Goal: Complete application form: Complete application form

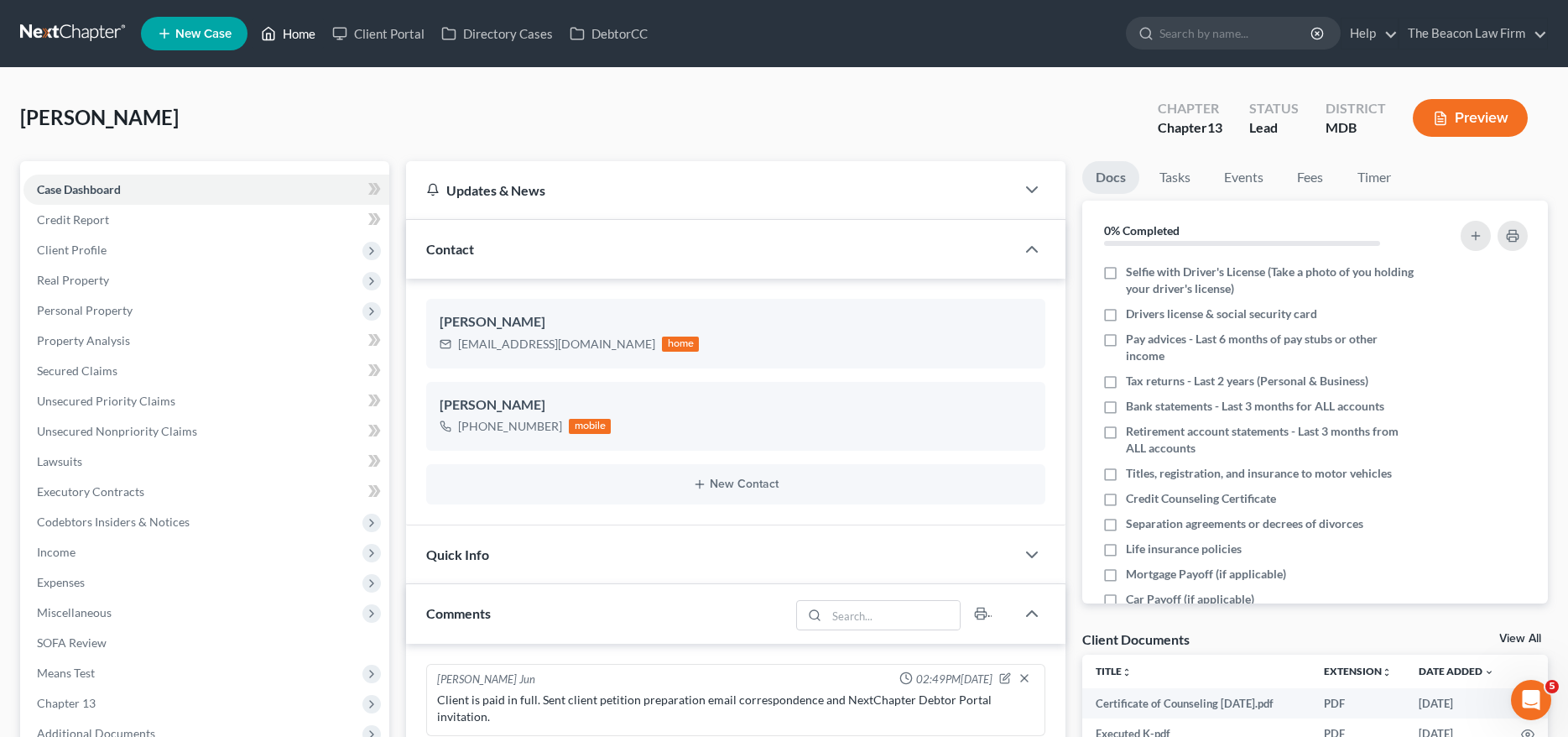
click at [299, 40] on link "Home" at bounding box center [288, 34] width 71 height 30
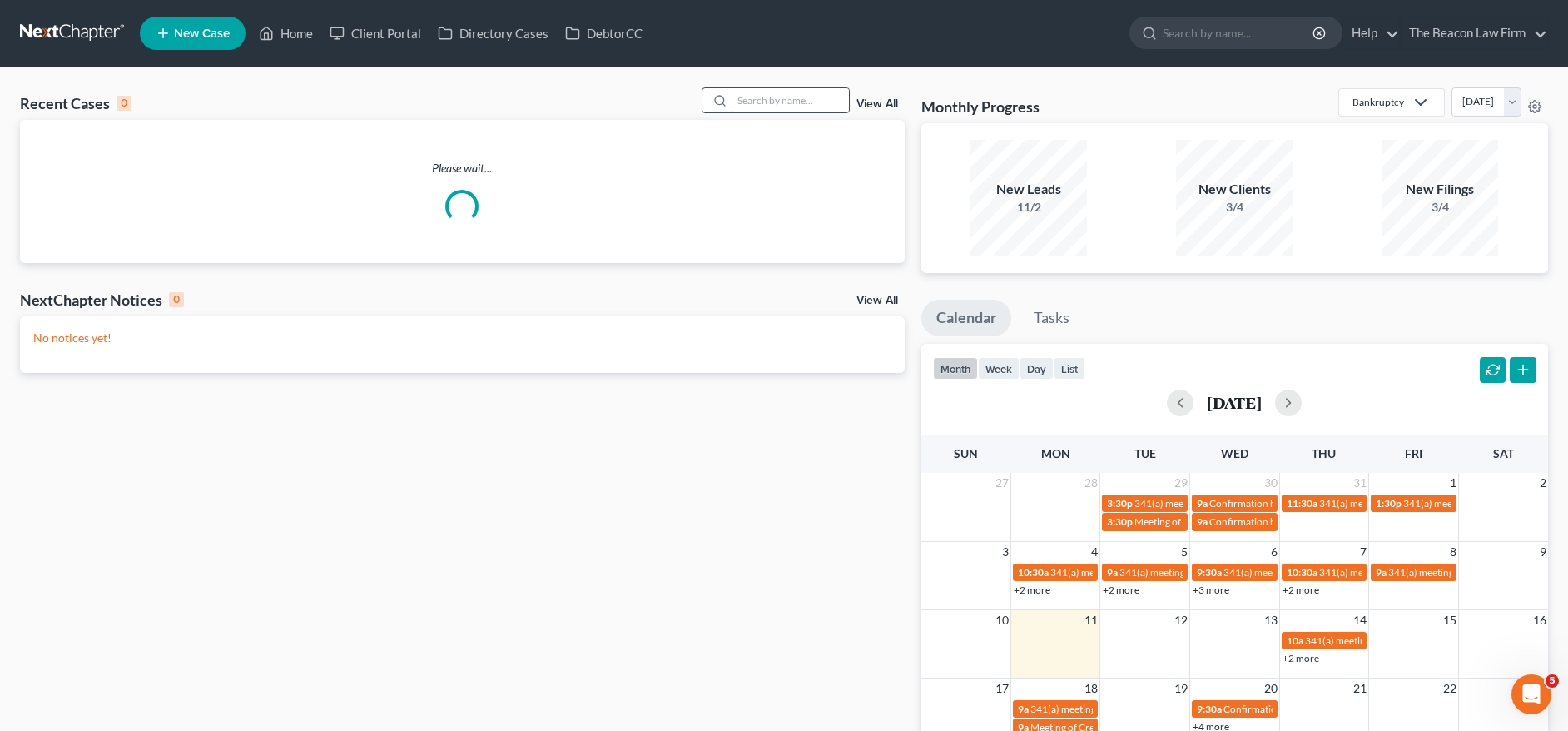
click at [769, 103] on input "search" at bounding box center [791, 100] width 117 height 24
paste input "[PERSON_NAME]"
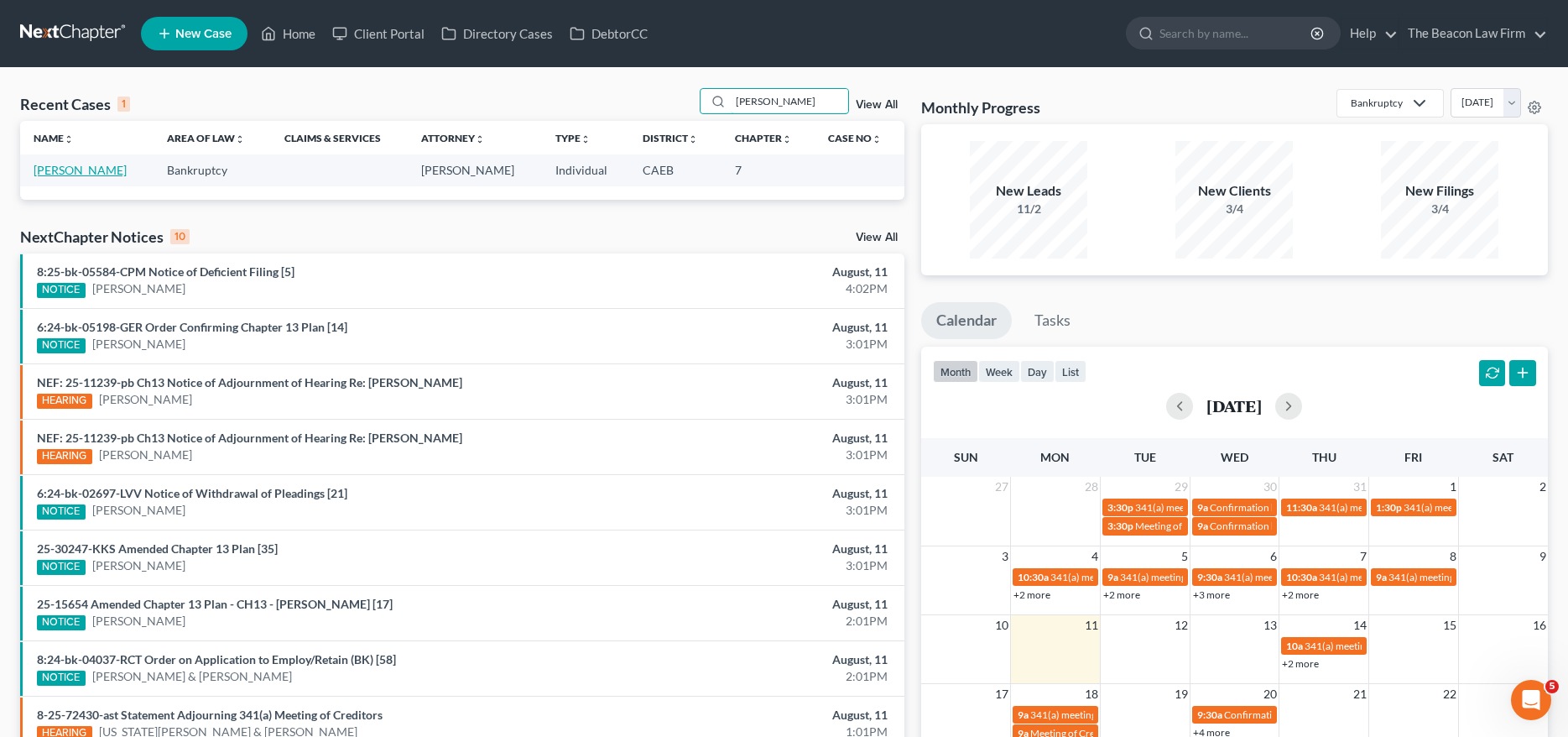
type input "[PERSON_NAME]"
click at [82, 171] on link "[PERSON_NAME]" at bounding box center [80, 170] width 94 height 14
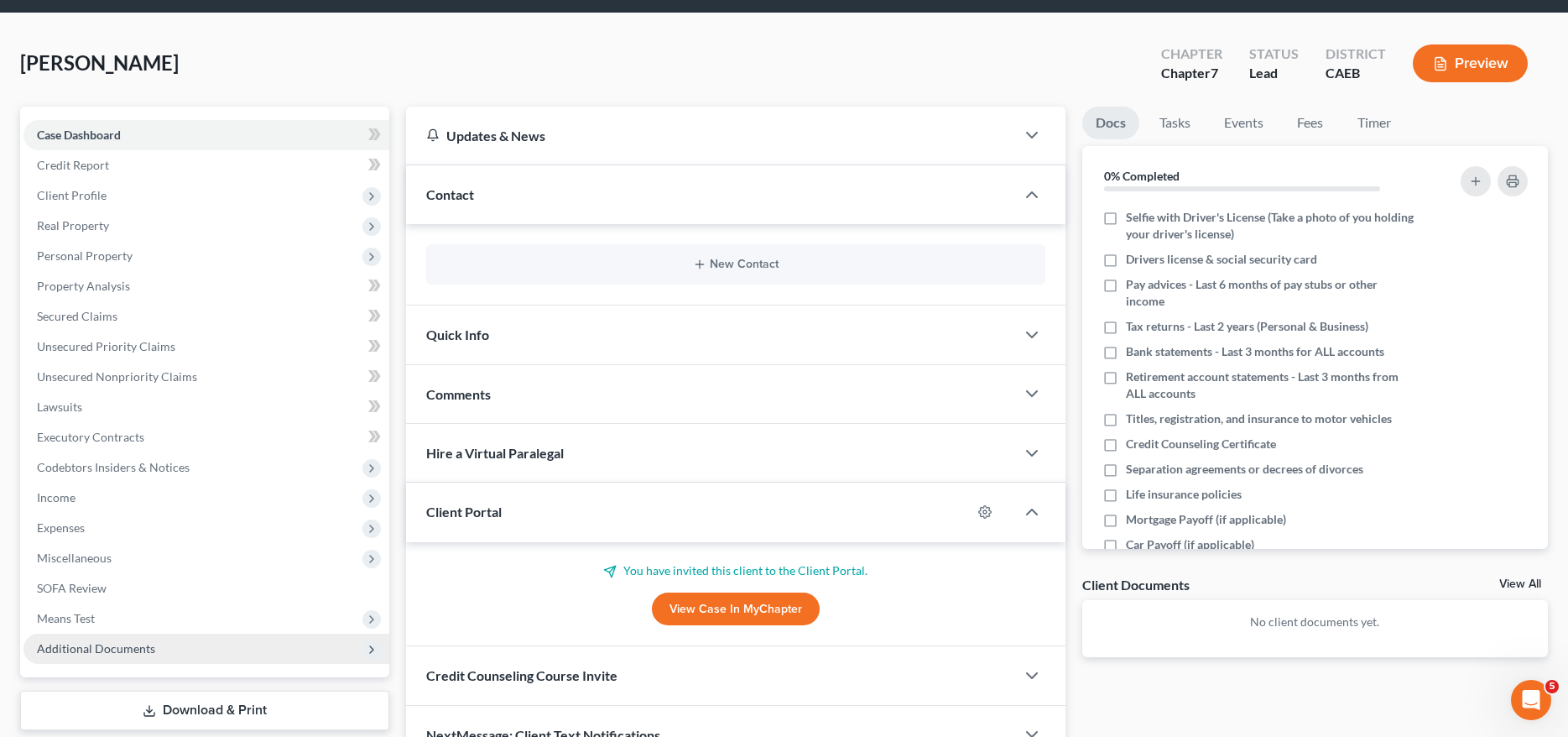
scroll to position [155, 0]
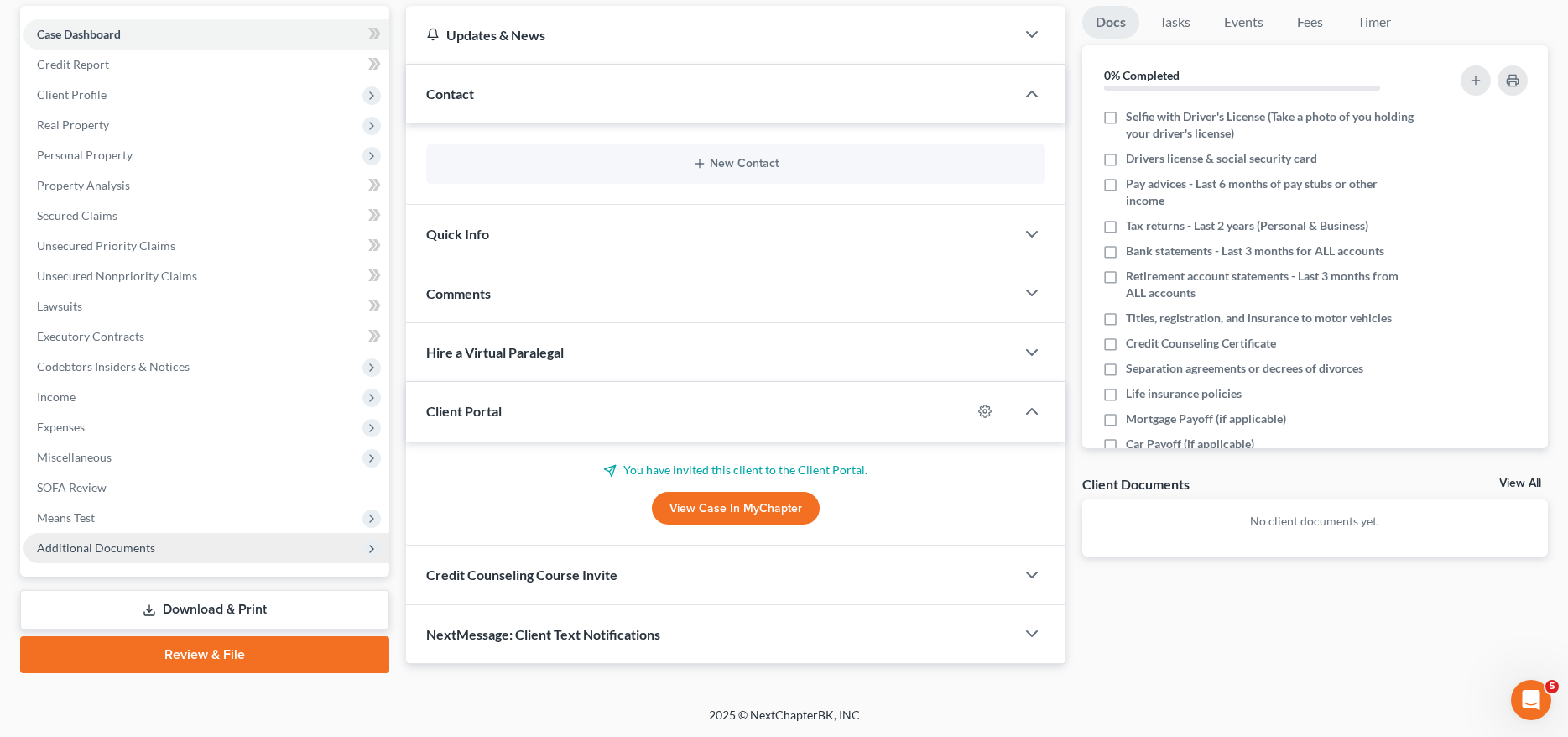
click at [106, 550] on span "Additional Documents" at bounding box center [95, 547] width 118 height 14
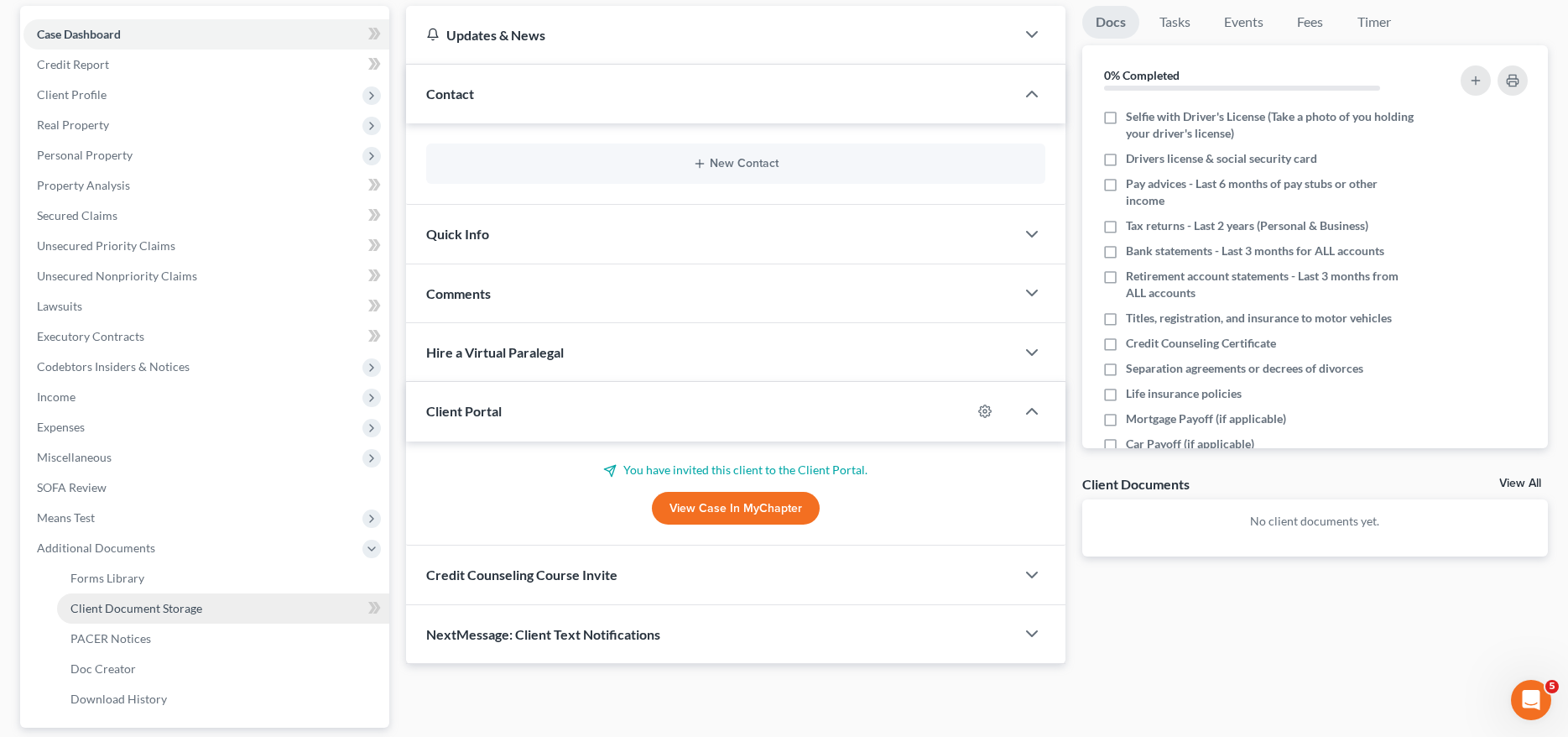
click at [193, 607] on span "Client Document Storage" at bounding box center [136, 608] width 132 height 14
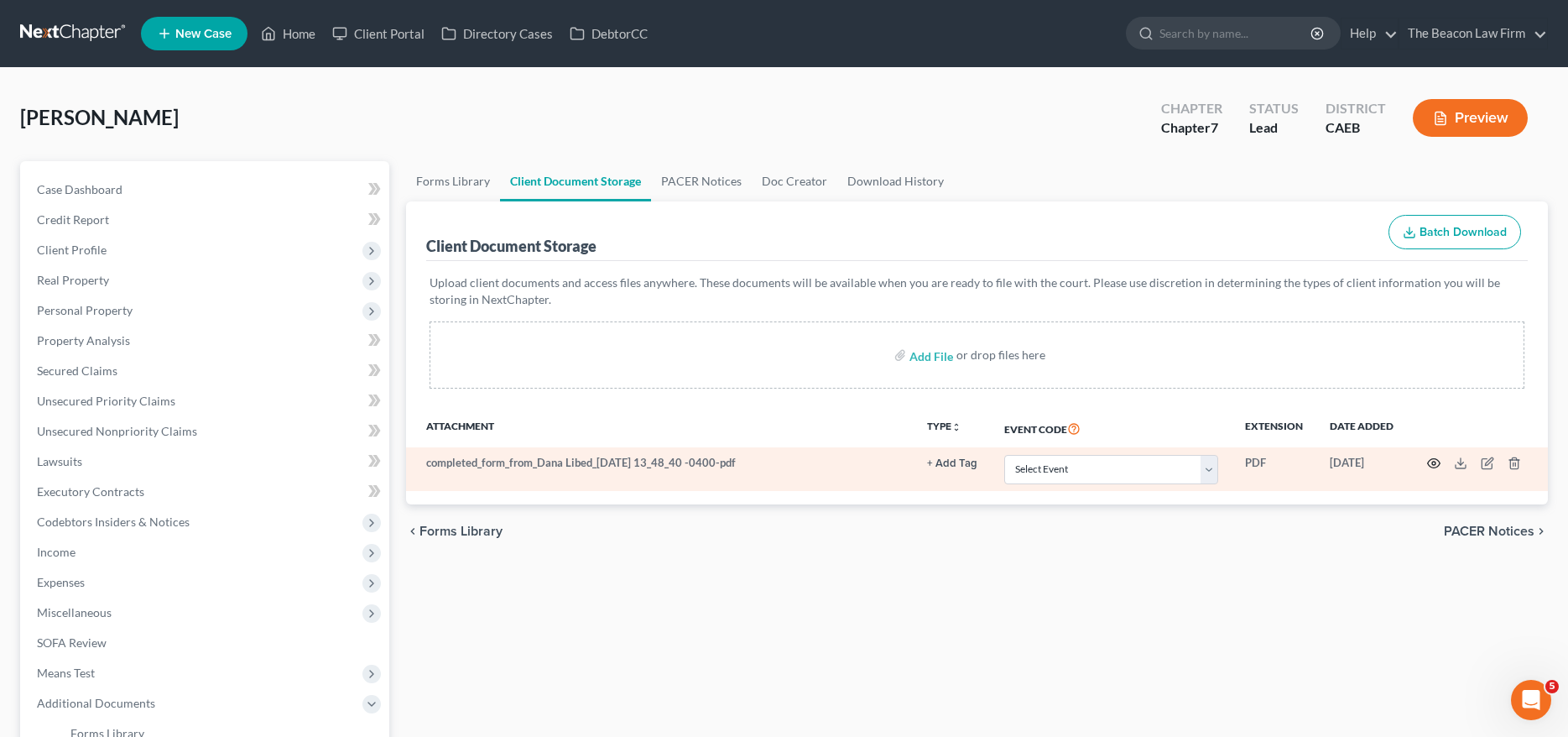
click at [1434, 462] on circle "button" at bounding box center [1433, 463] width 4 height 4
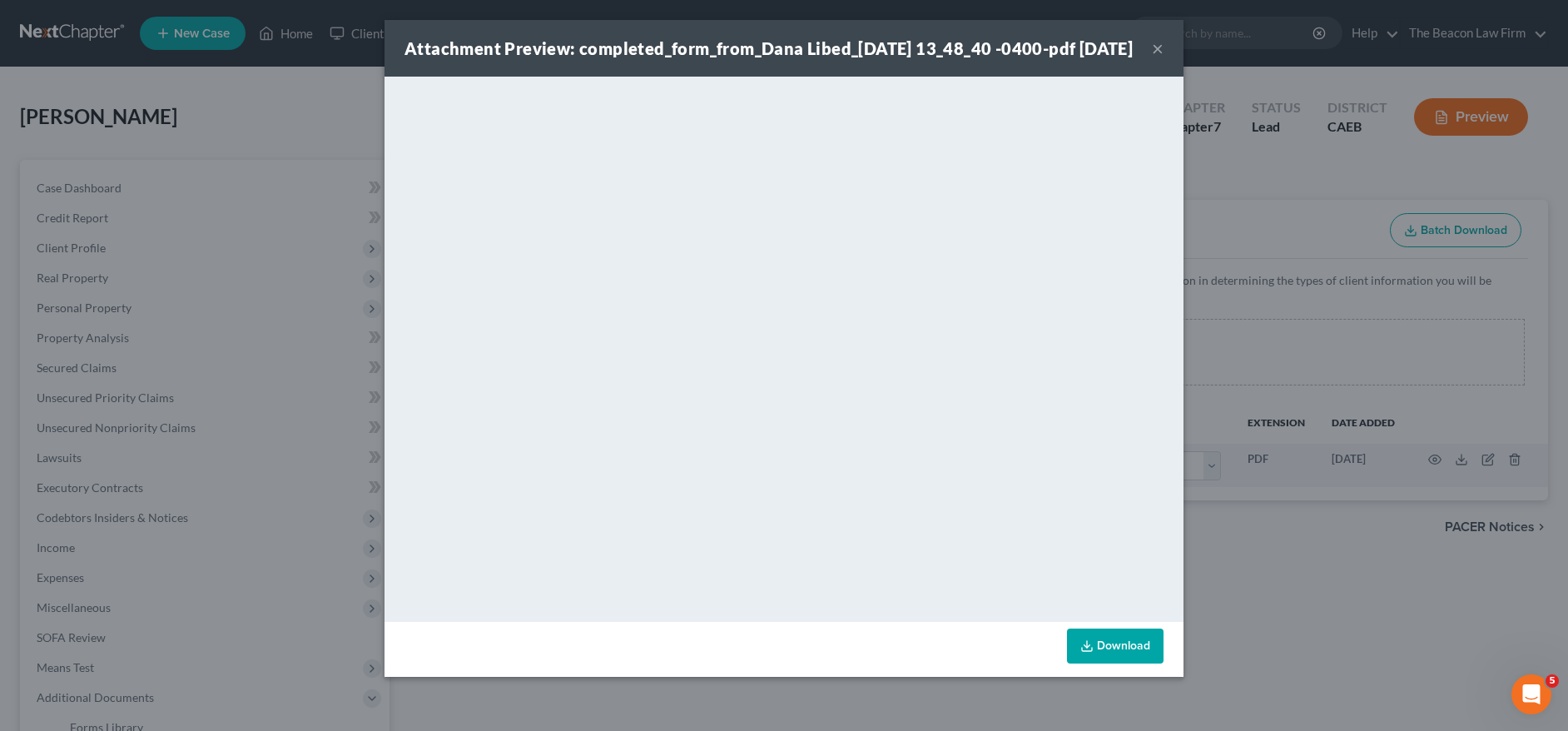
click at [1157, 58] on button "×" at bounding box center [1157, 48] width 11 height 20
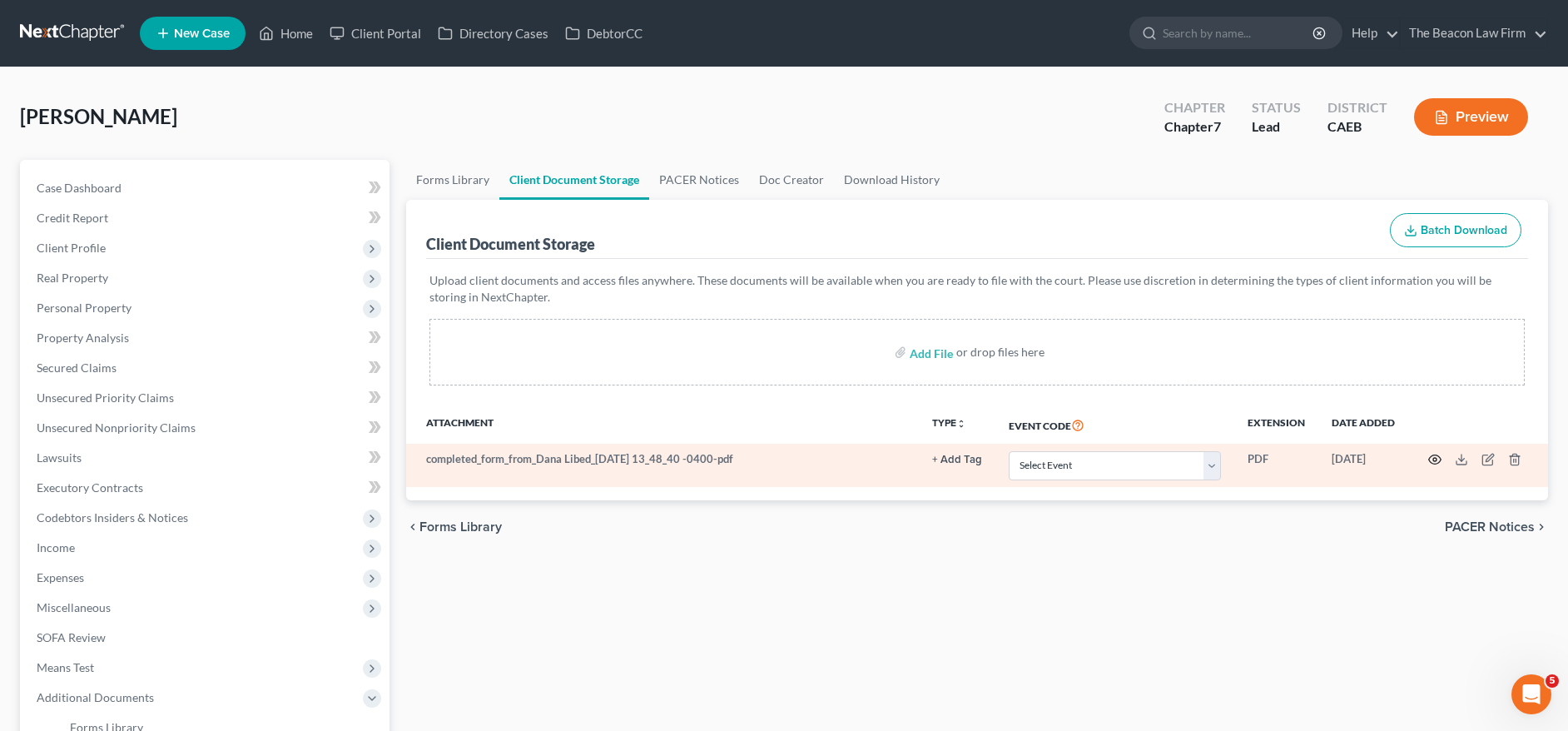
click at [1433, 461] on circle "button" at bounding box center [1435, 460] width 4 height 4
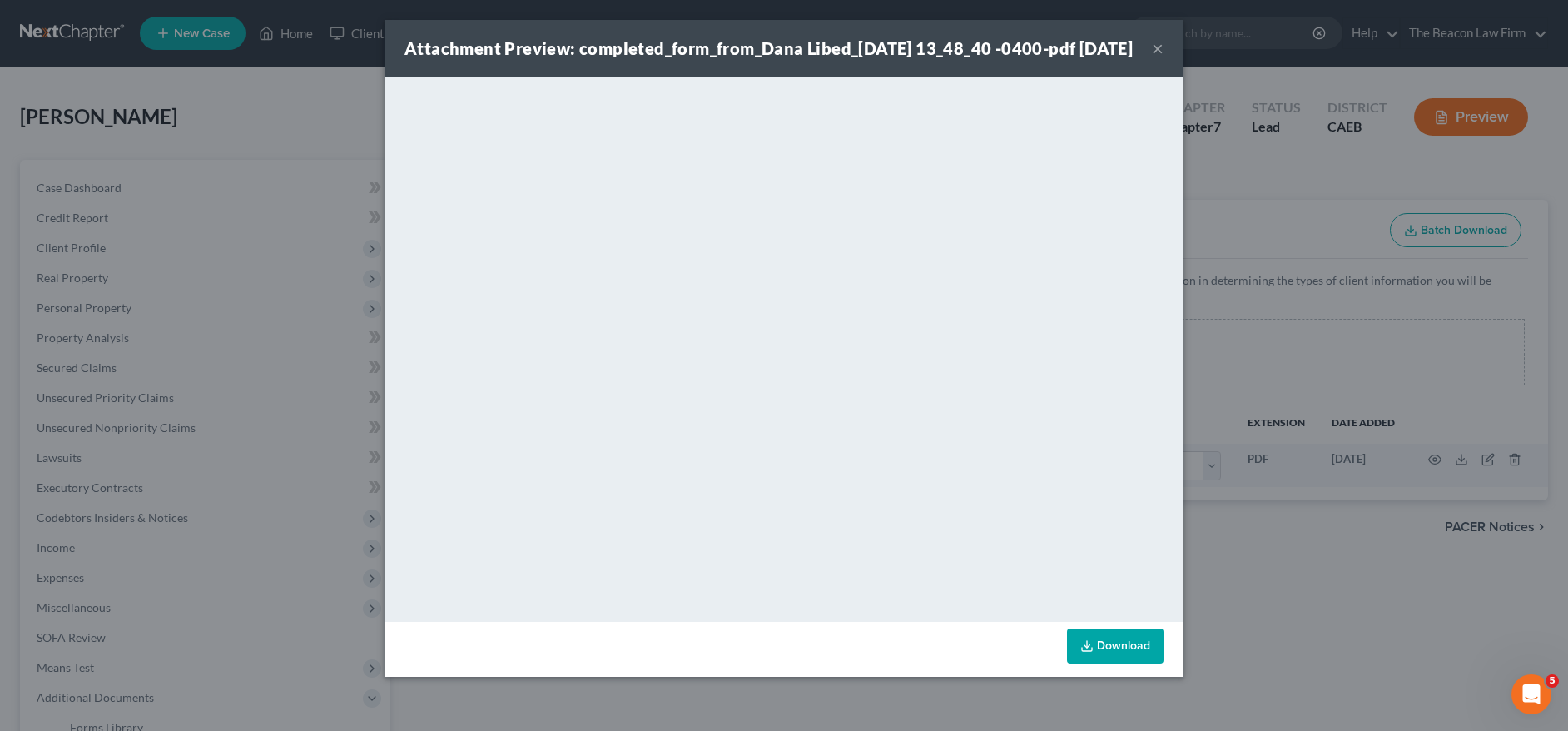
click at [1159, 58] on button "×" at bounding box center [1157, 48] width 11 height 20
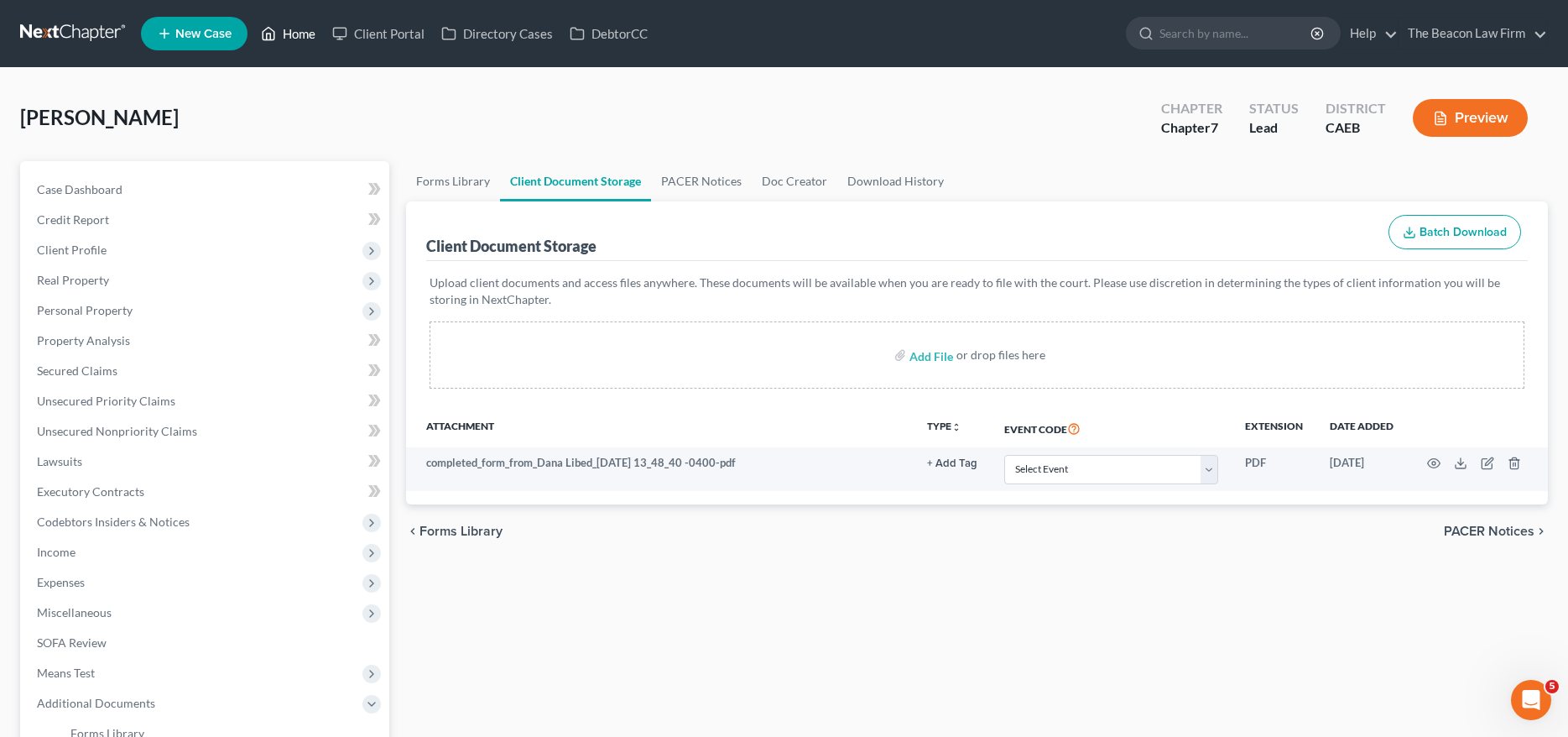
click at [292, 31] on link "Home" at bounding box center [288, 34] width 71 height 30
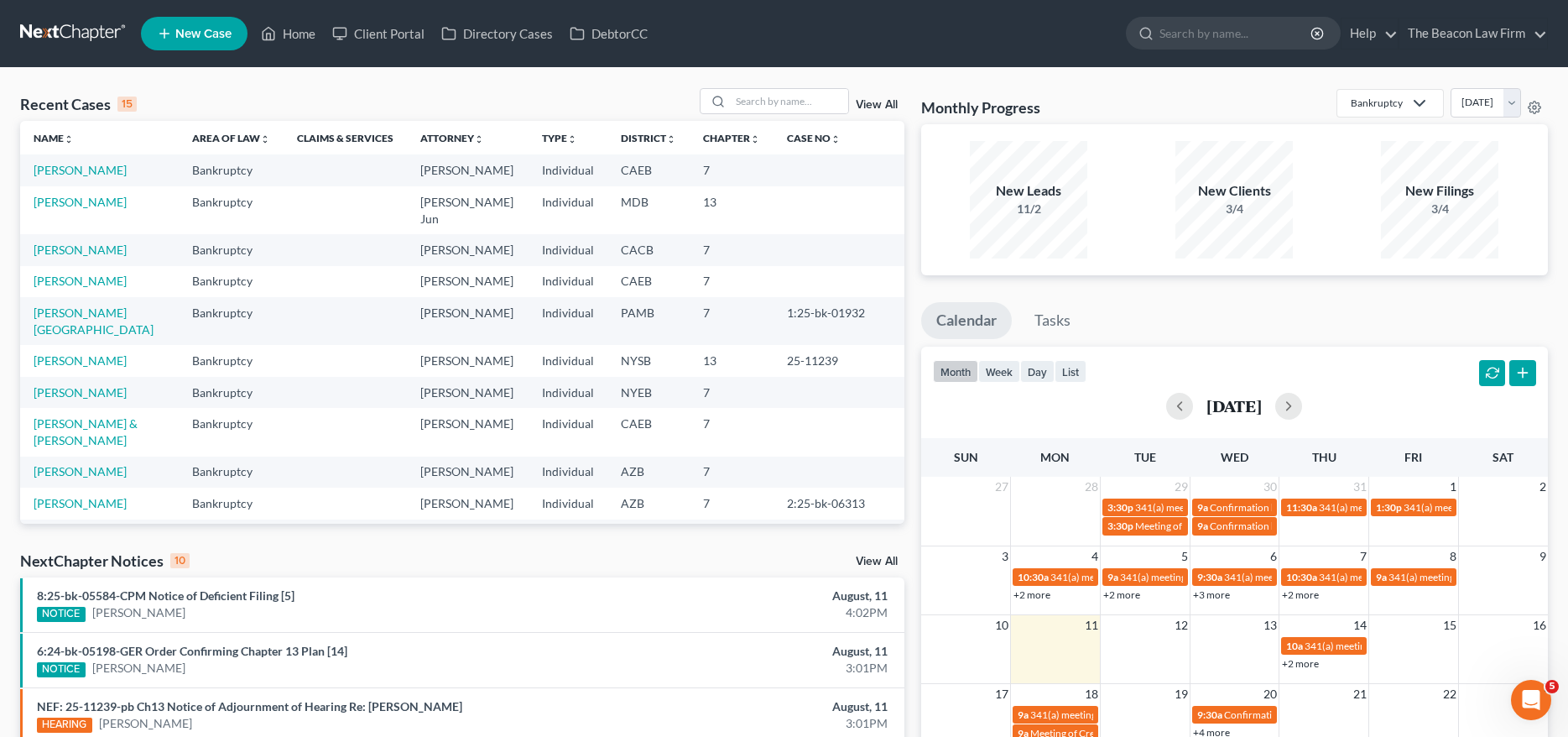
click at [734, 118] on div "Recent Cases 15 View All" at bounding box center [462, 104] width 884 height 33
click at [767, 105] on input "search" at bounding box center [789, 101] width 118 height 24
paste input "[PERSON_NAME]"
click at [779, 100] on input "[PERSON_NAME]" at bounding box center [789, 101] width 118 height 24
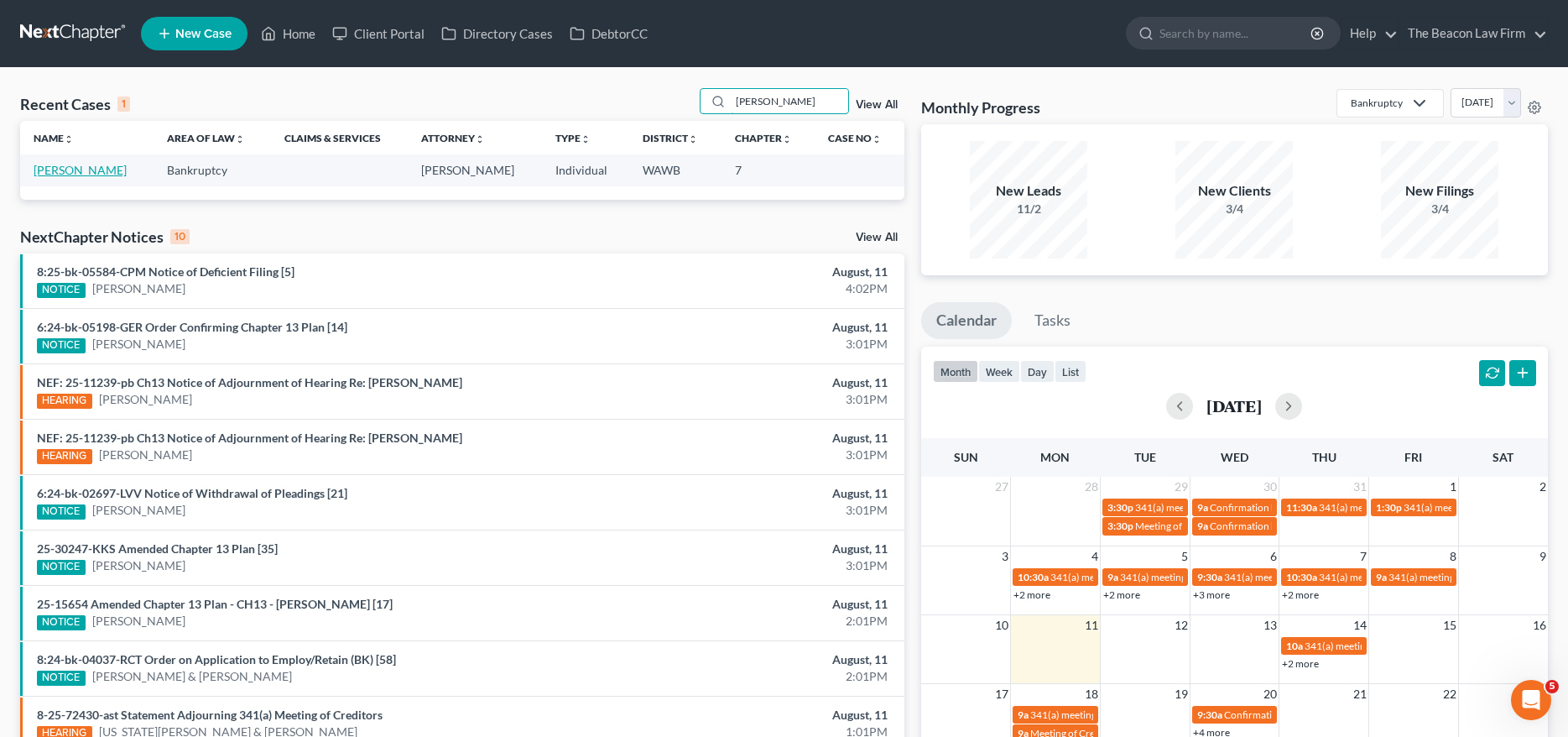
type input "[PERSON_NAME]"
click at [92, 170] on link "[PERSON_NAME]" at bounding box center [80, 170] width 94 height 14
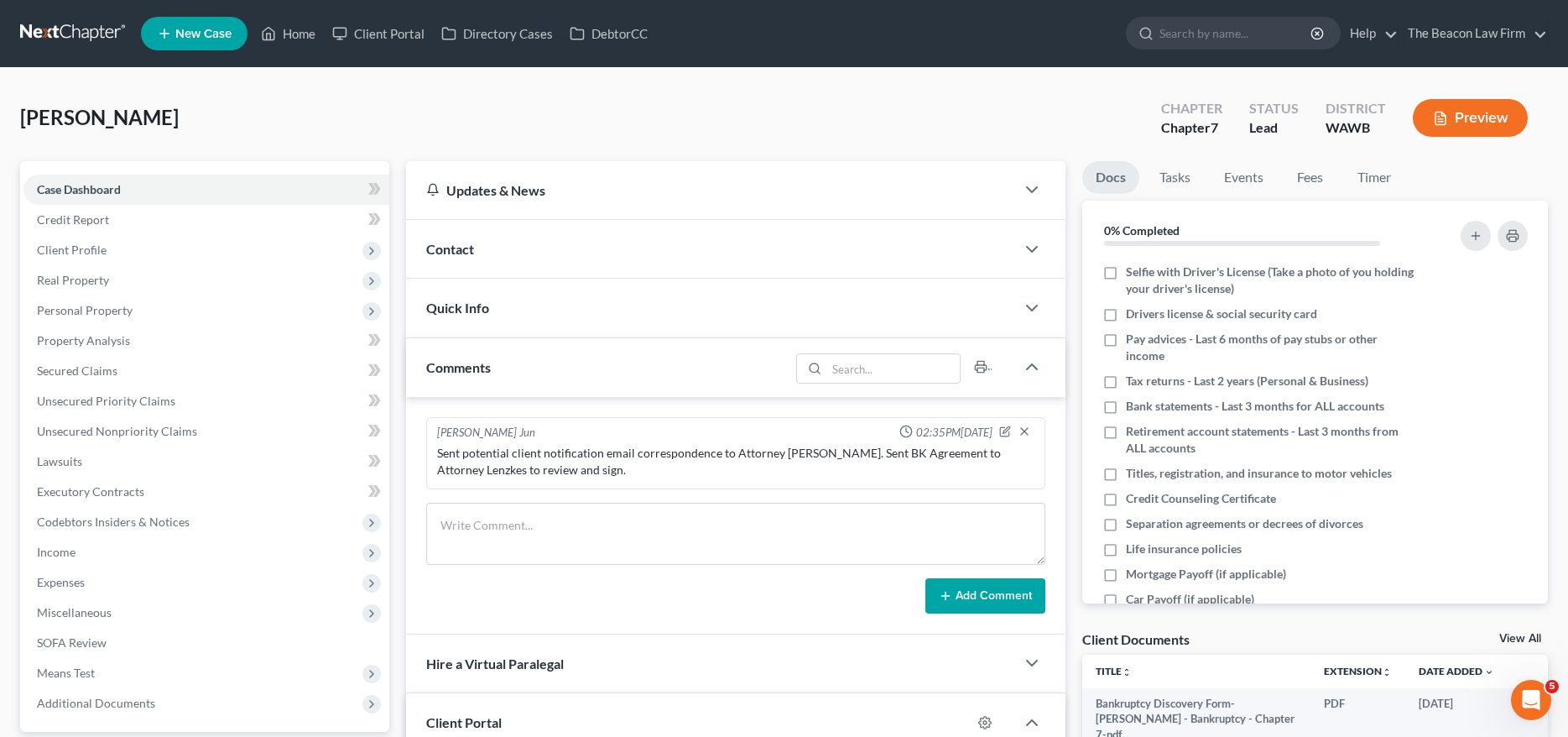
scroll to position [315, 0]
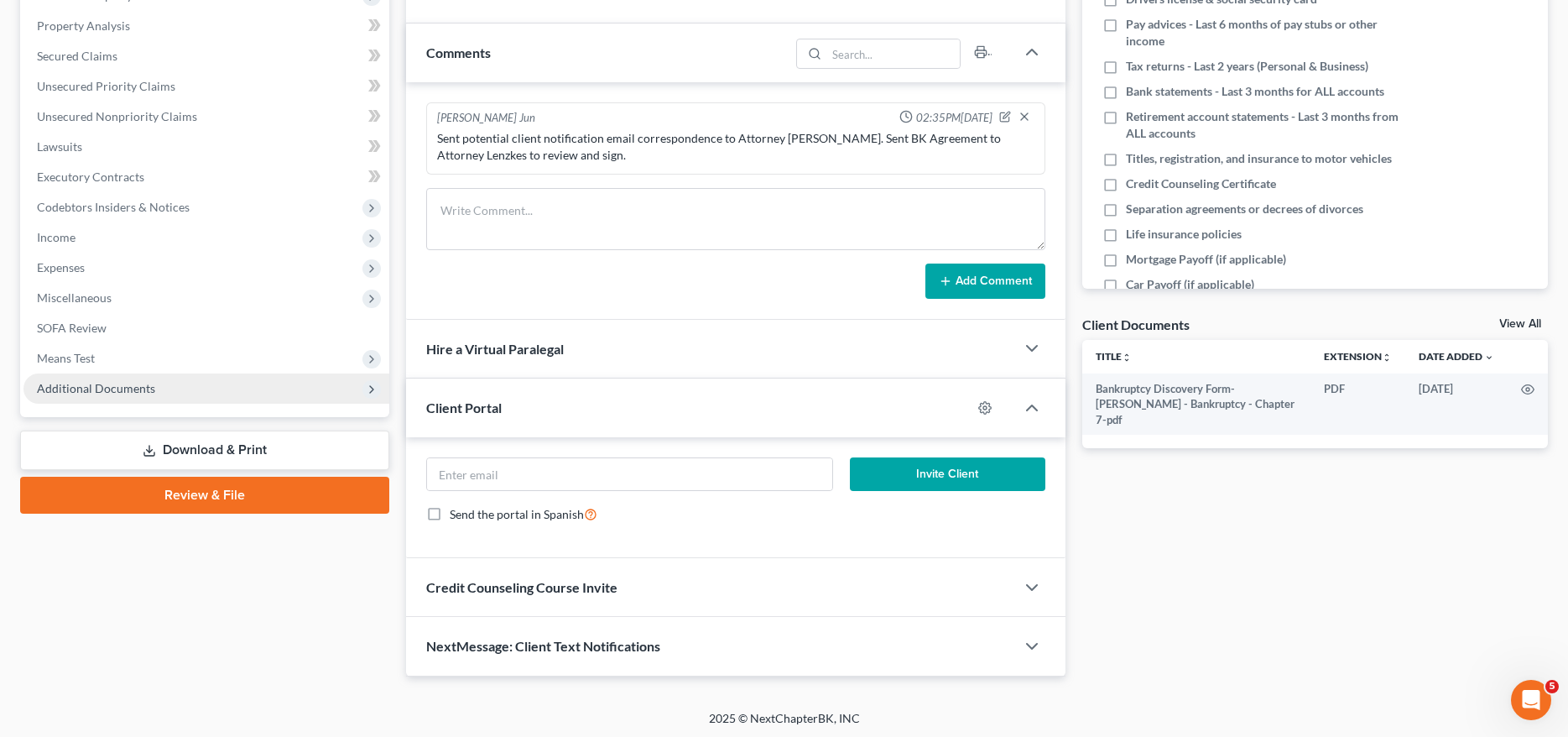
click at [132, 387] on span "Additional Documents" at bounding box center [95, 388] width 118 height 14
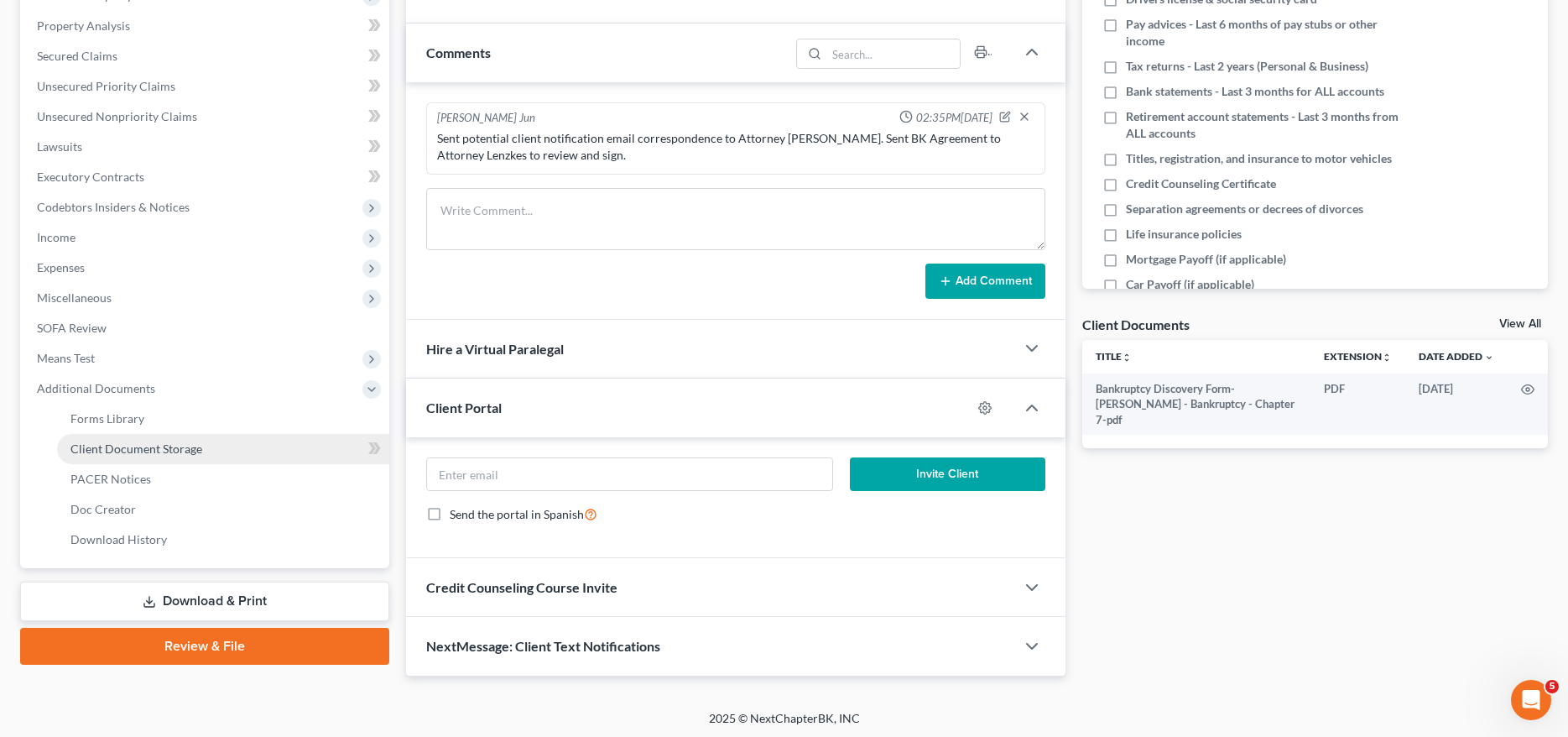
click at [164, 444] on span "Client Document Storage" at bounding box center [136, 448] width 132 height 14
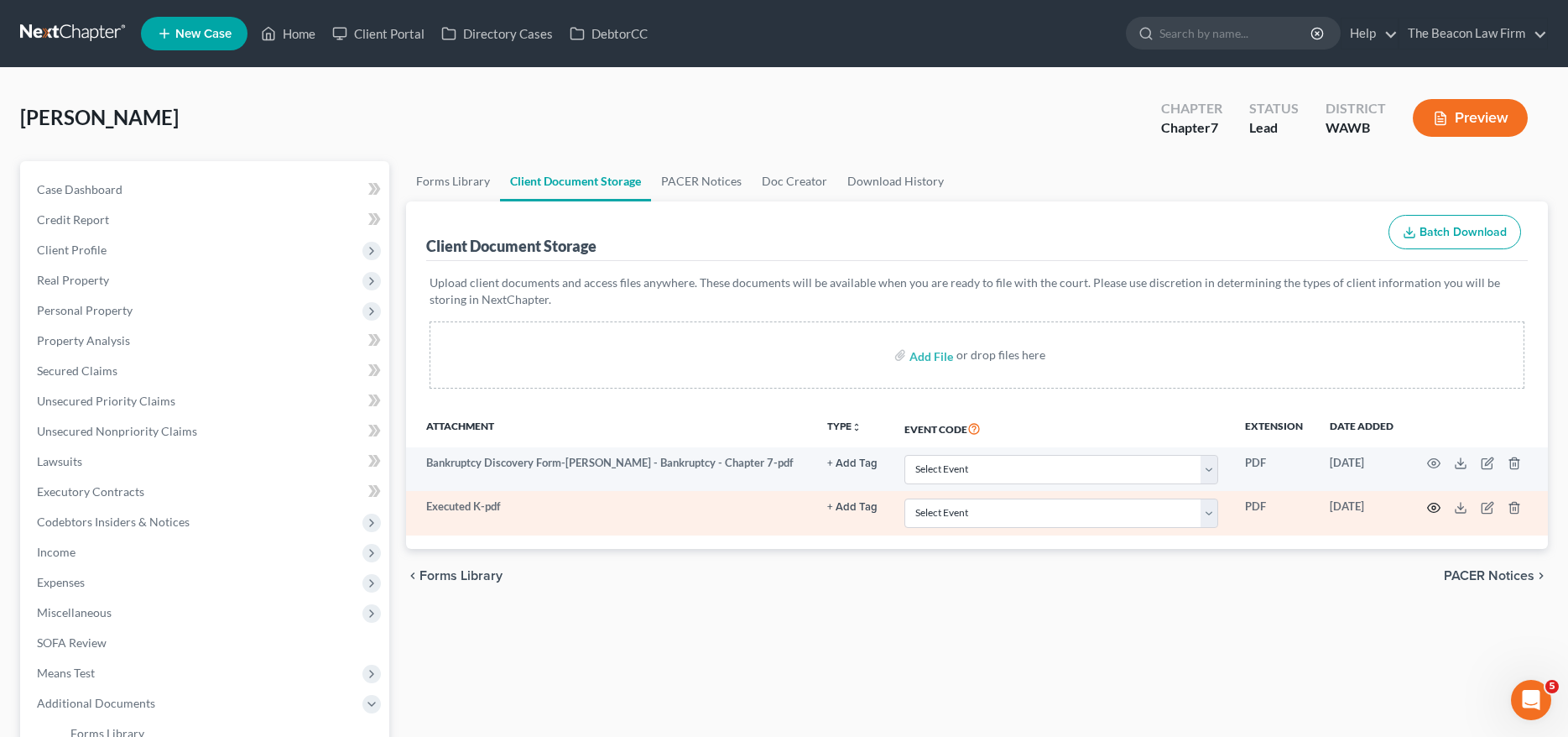
click at [1433, 507] on icon "button" at bounding box center [1433, 507] width 13 height 13
click at [1428, 507] on icon "button" at bounding box center [1433, 507] width 13 height 13
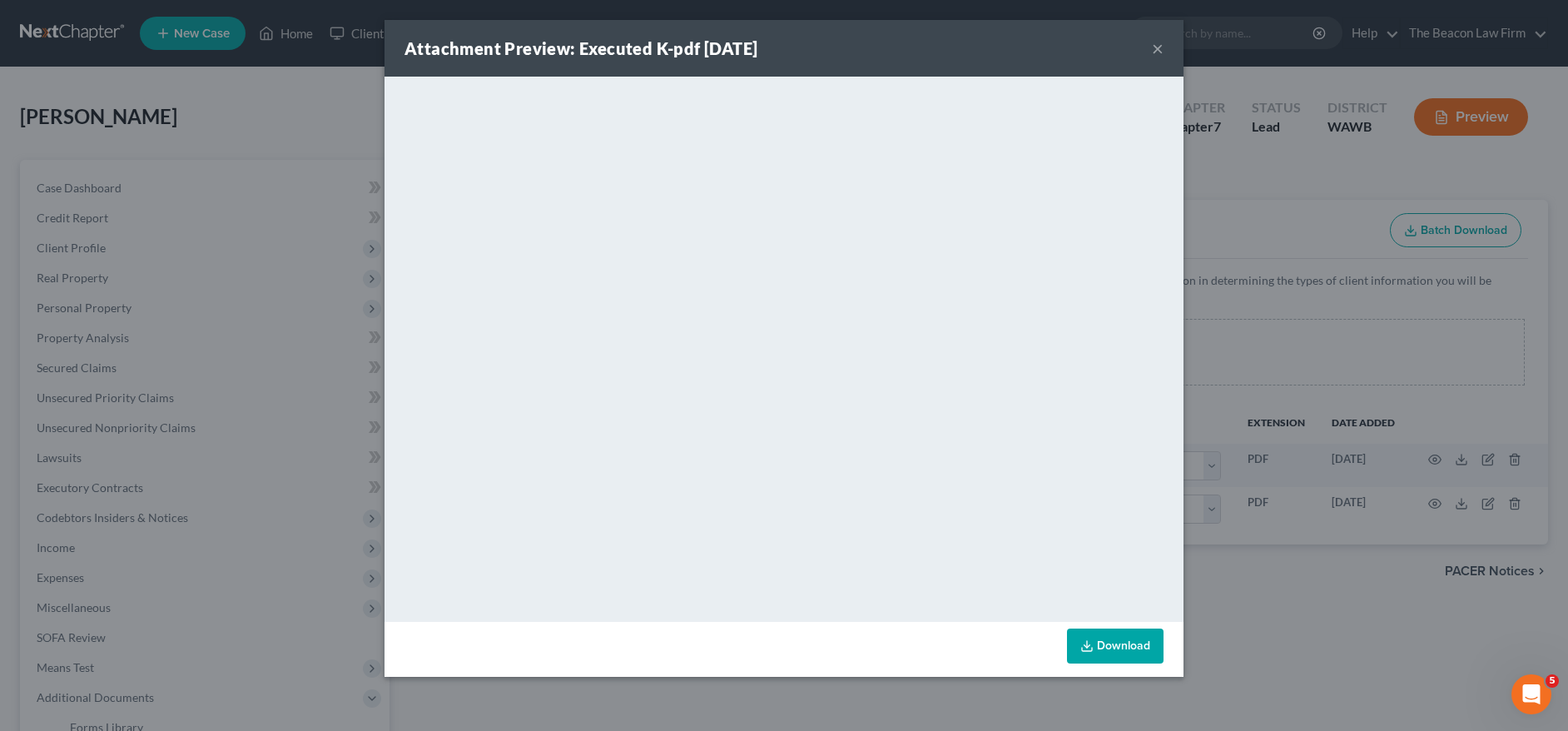
drag, startPoint x: 1157, startPoint y: 47, endPoint x: 1411, endPoint y: 99, distance: 259.3
click at [1157, 49] on button "×" at bounding box center [1157, 48] width 11 height 20
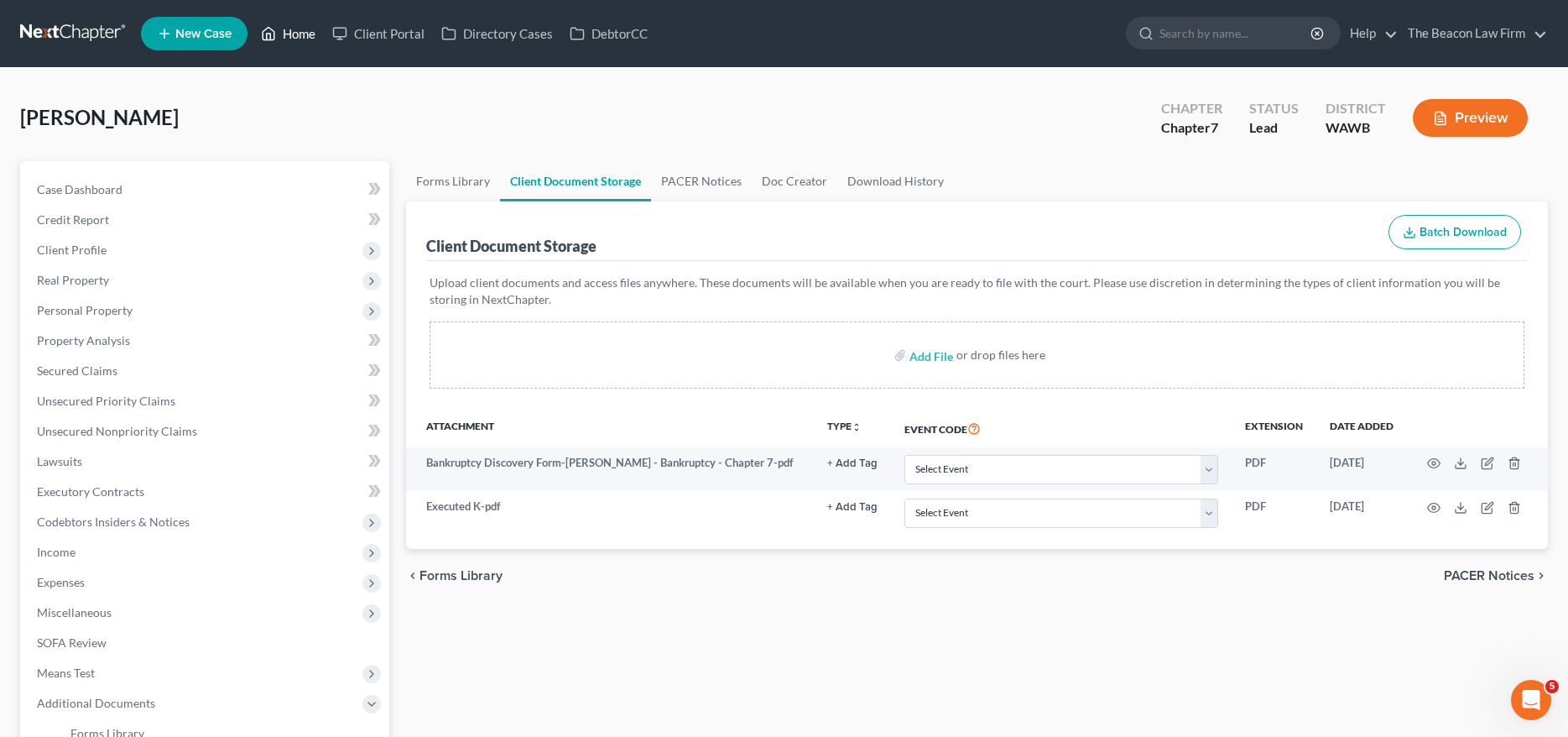
click at [305, 37] on link "Home" at bounding box center [288, 34] width 71 height 30
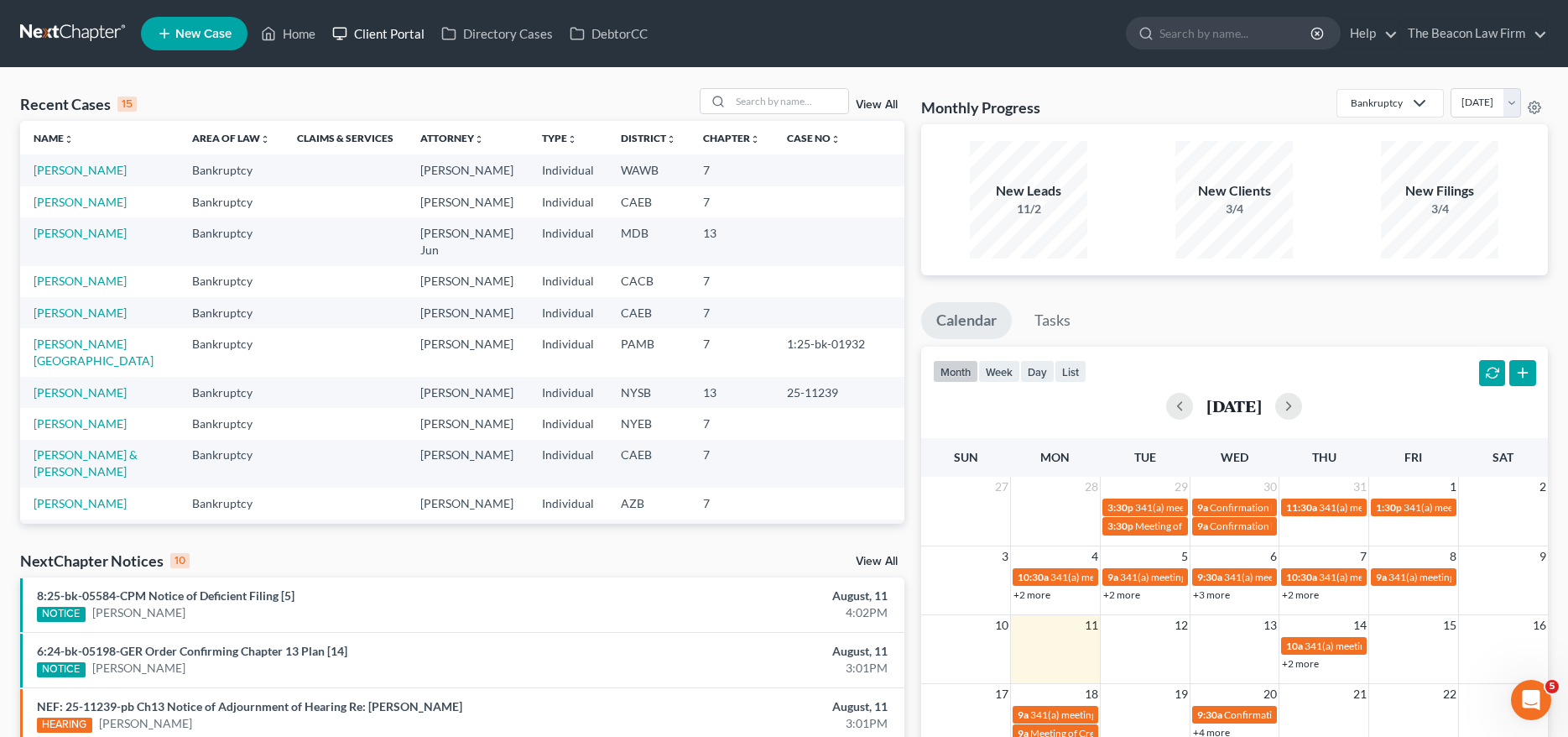
click at [384, 39] on link "Client Portal" at bounding box center [378, 34] width 109 height 30
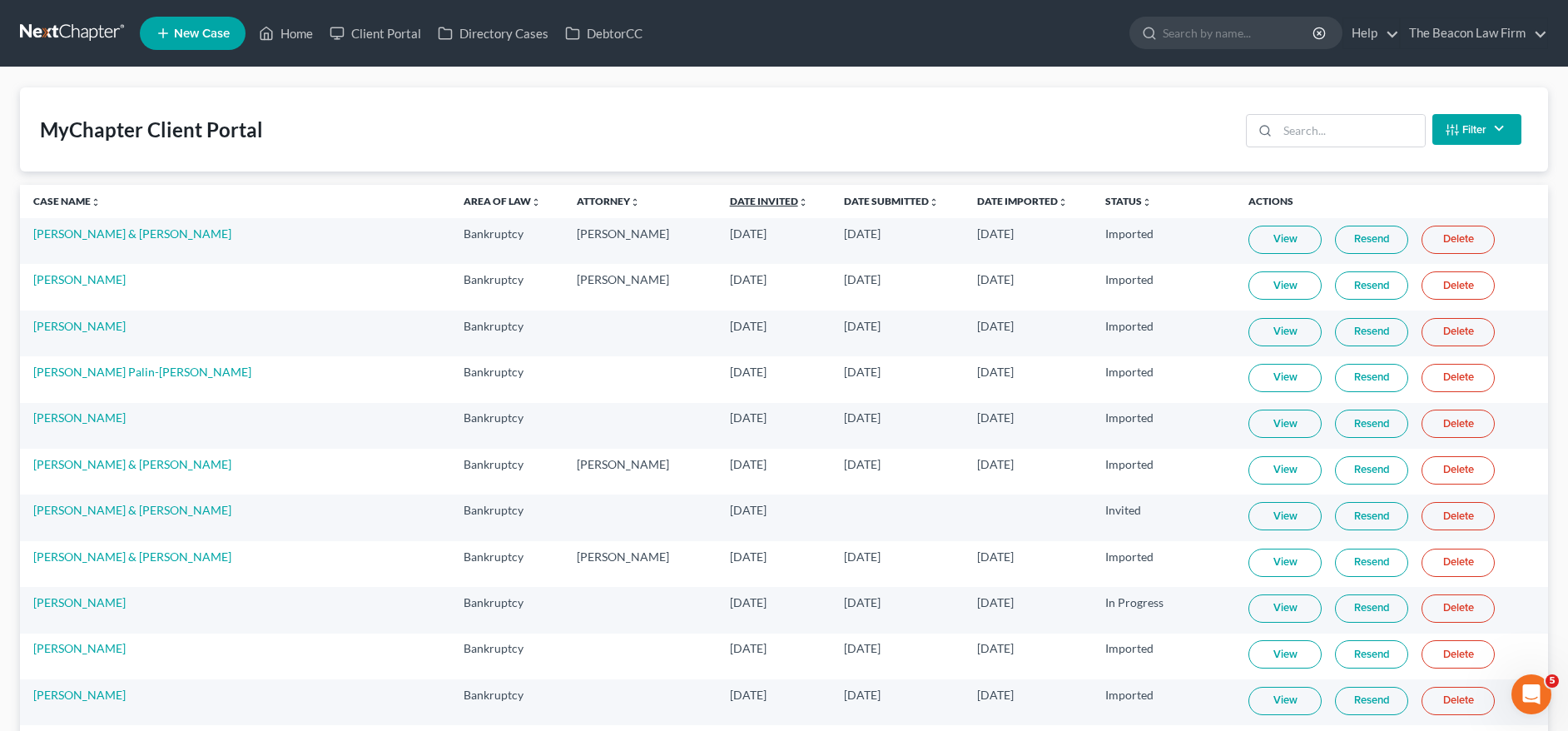
click at [730, 199] on link "Date Invited unfold_more expand_more expand_less" at bounding box center [769, 201] width 78 height 12
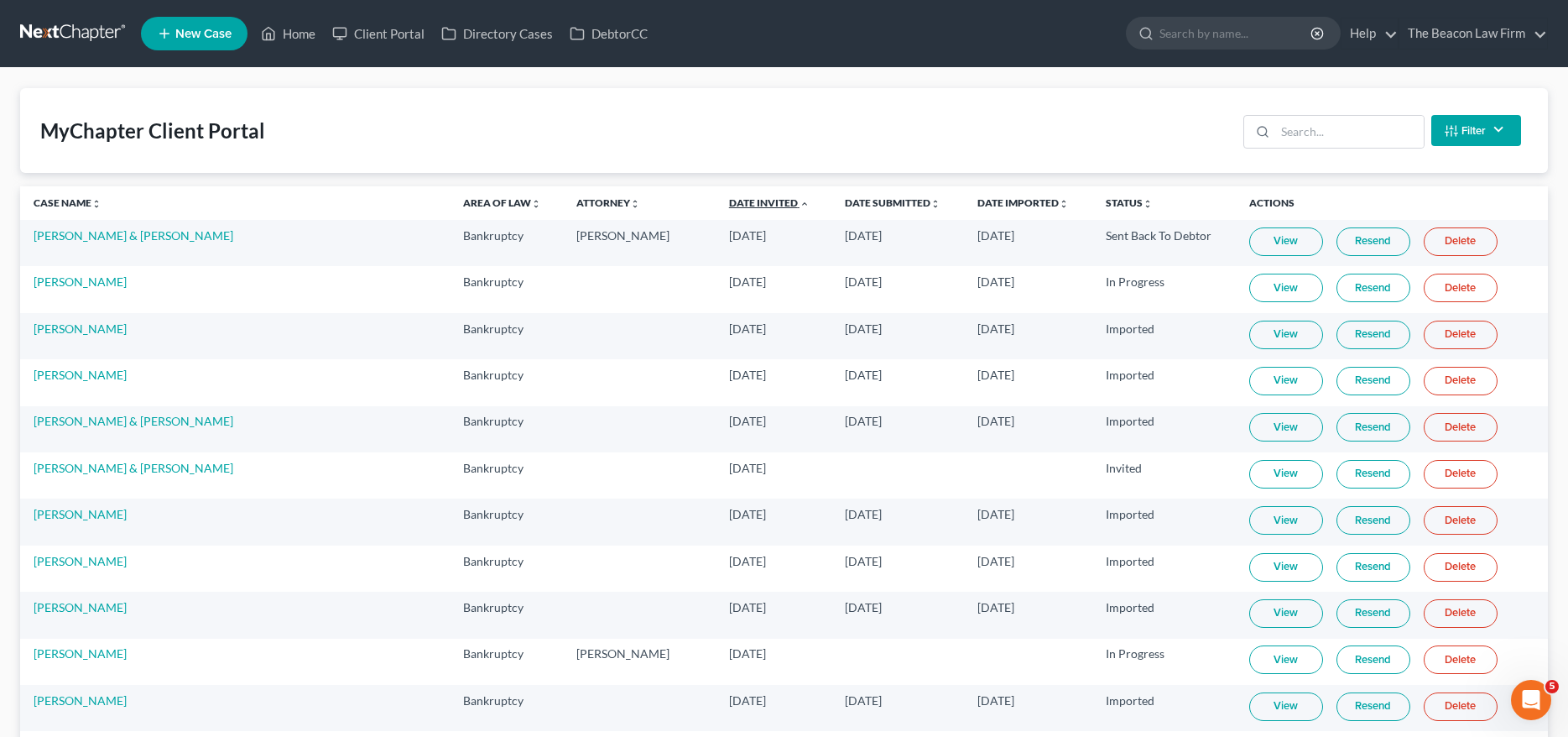
click at [729, 201] on link "Date Invited unfold_more expand_more expand_less" at bounding box center [769, 202] width 80 height 12
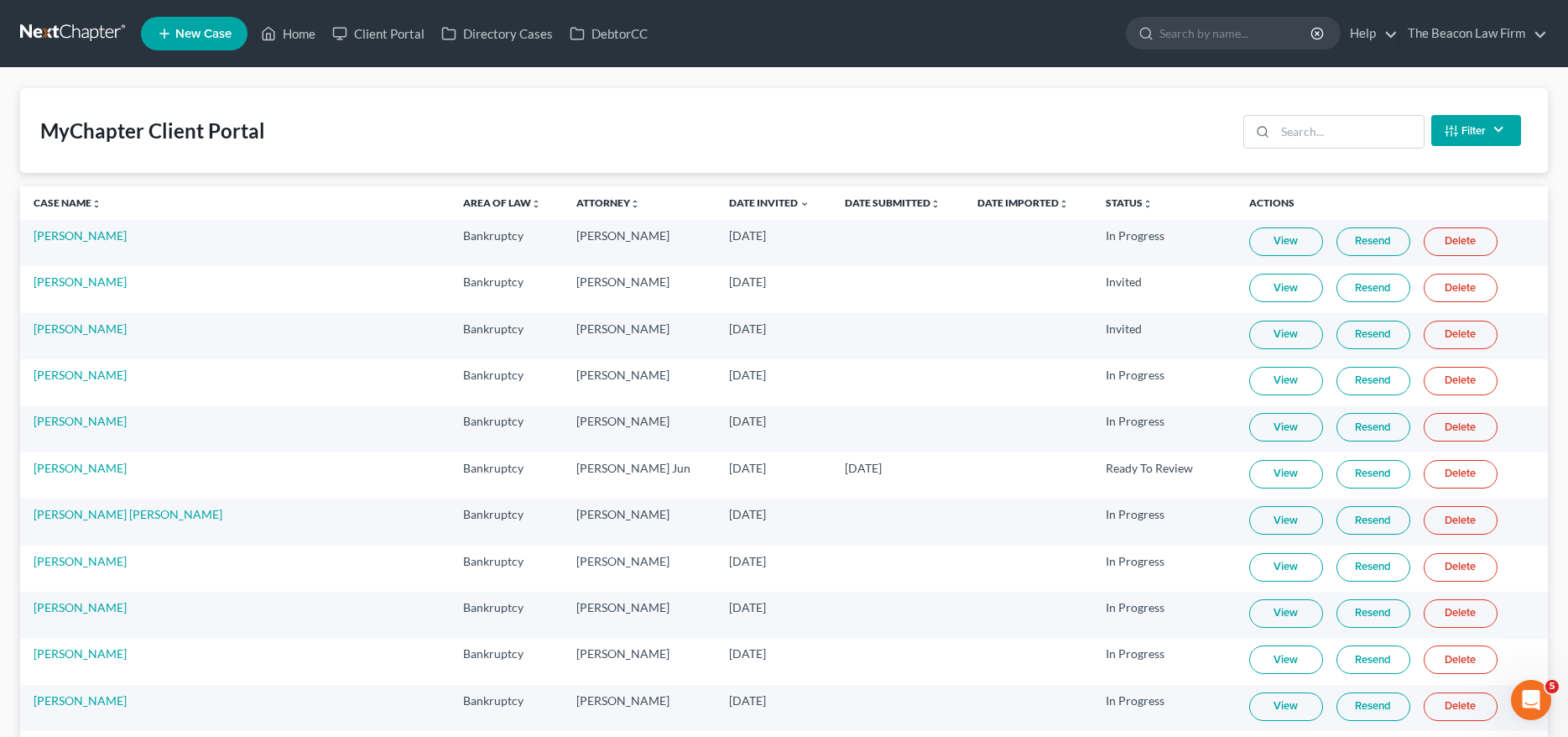
click at [981, 113] on div "MyChapter Client Portal Filter Status Filter... Invited In Progress Ready To Re…" at bounding box center [784, 130] width 1527 height 85
drag, startPoint x: 1297, startPoint y: 135, endPoint x: 1298, endPoint y: 120, distance: 15.0
click at [1297, 135] on input "search" at bounding box center [1349, 132] width 149 height 32
paste input "[PERSON_NAME]"
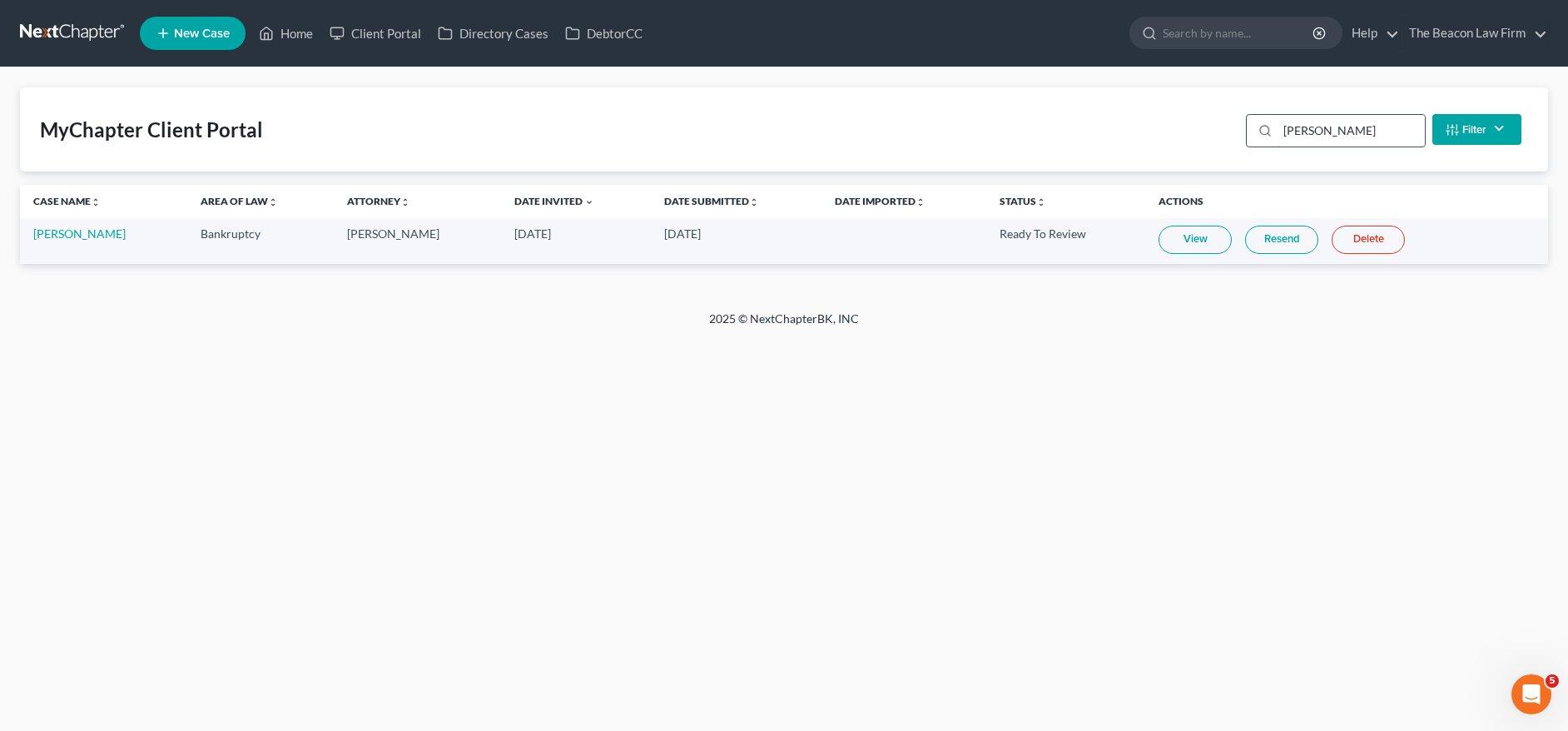
drag, startPoint x: 1382, startPoint y: 131, endPoint x: 1249, endPoint y: 131, distance: 133.0
click at [1249, 131] on div "[PERSON_NAME]" at bounding box center [1335, 131] width 179 height 34
paste input "[PERSON_NAME]"
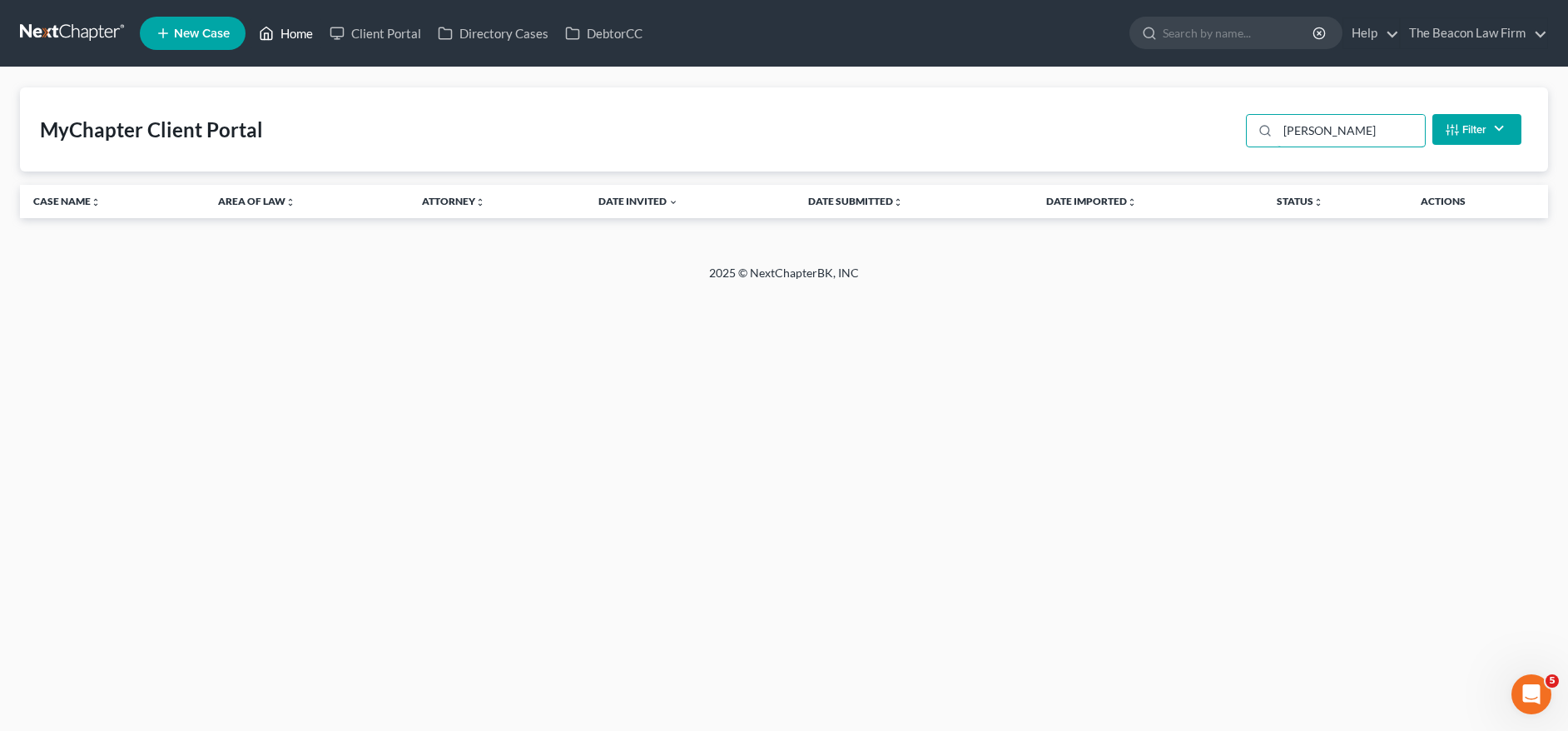
type input "[PERSON_NAME]"
click at [274, 40] on icon at bounding box center [266, 33] width 15 height 20
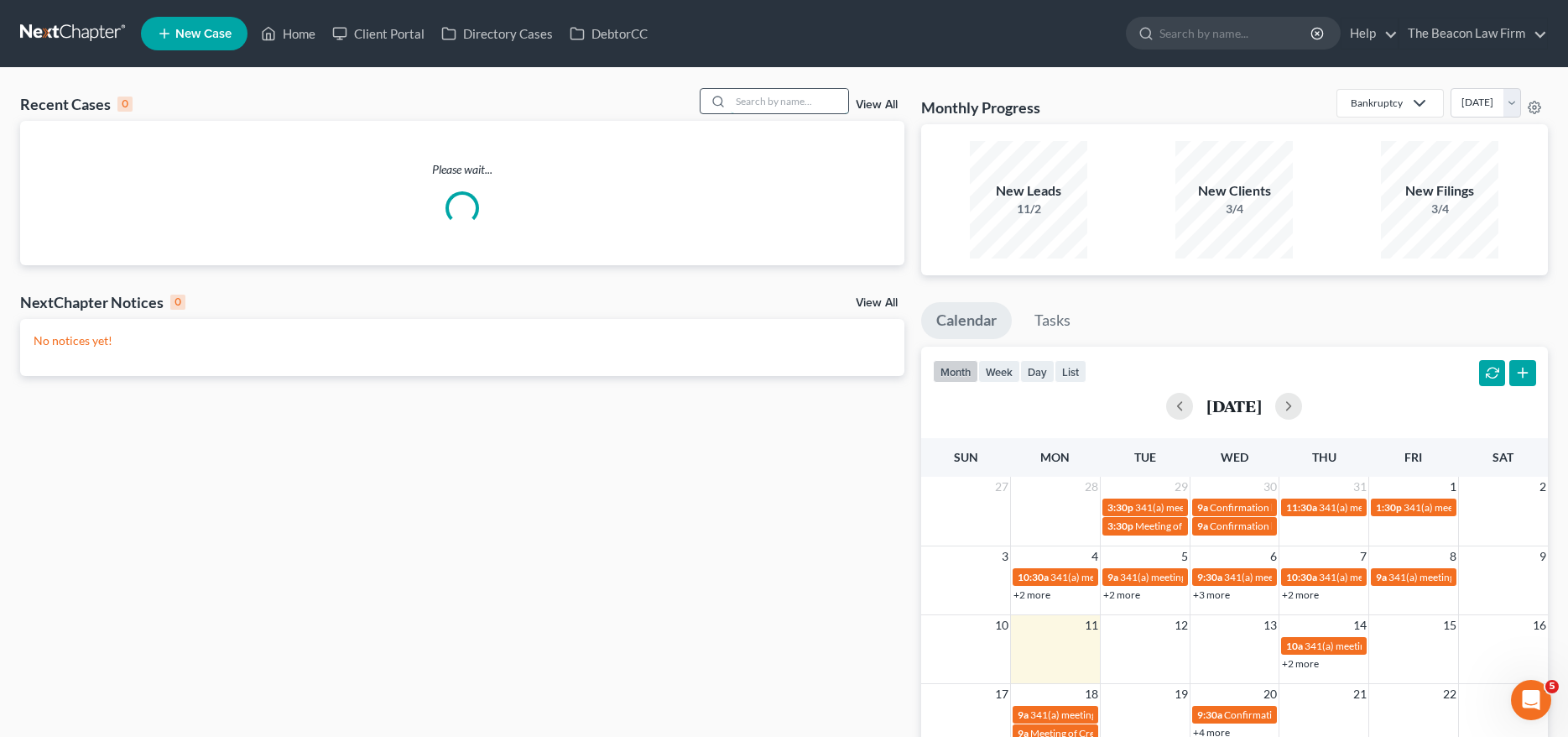
click at [772, 106] on input "search" at bounding box center [789, 101] width 118 height 24
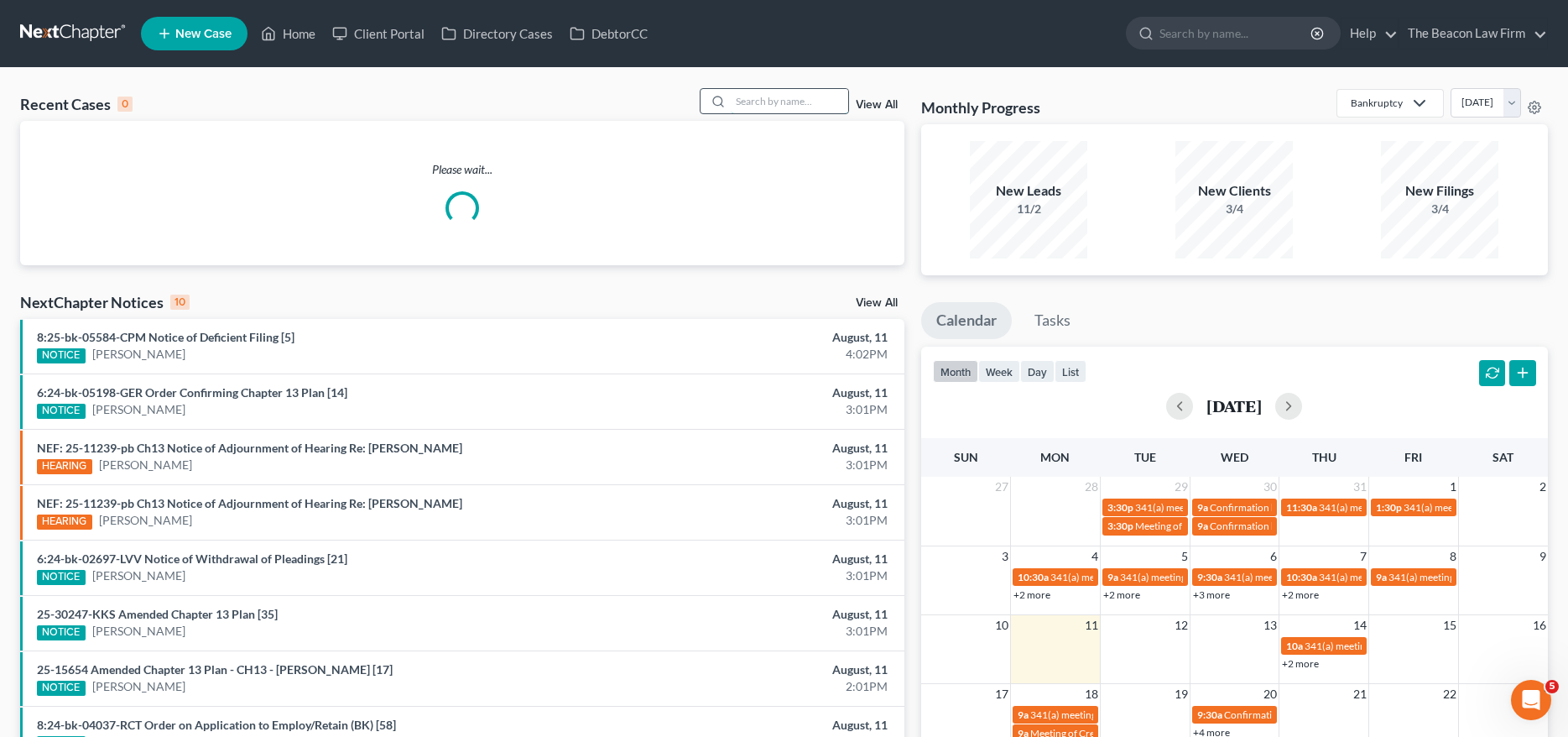
paste input "[PERSON_NAME]"
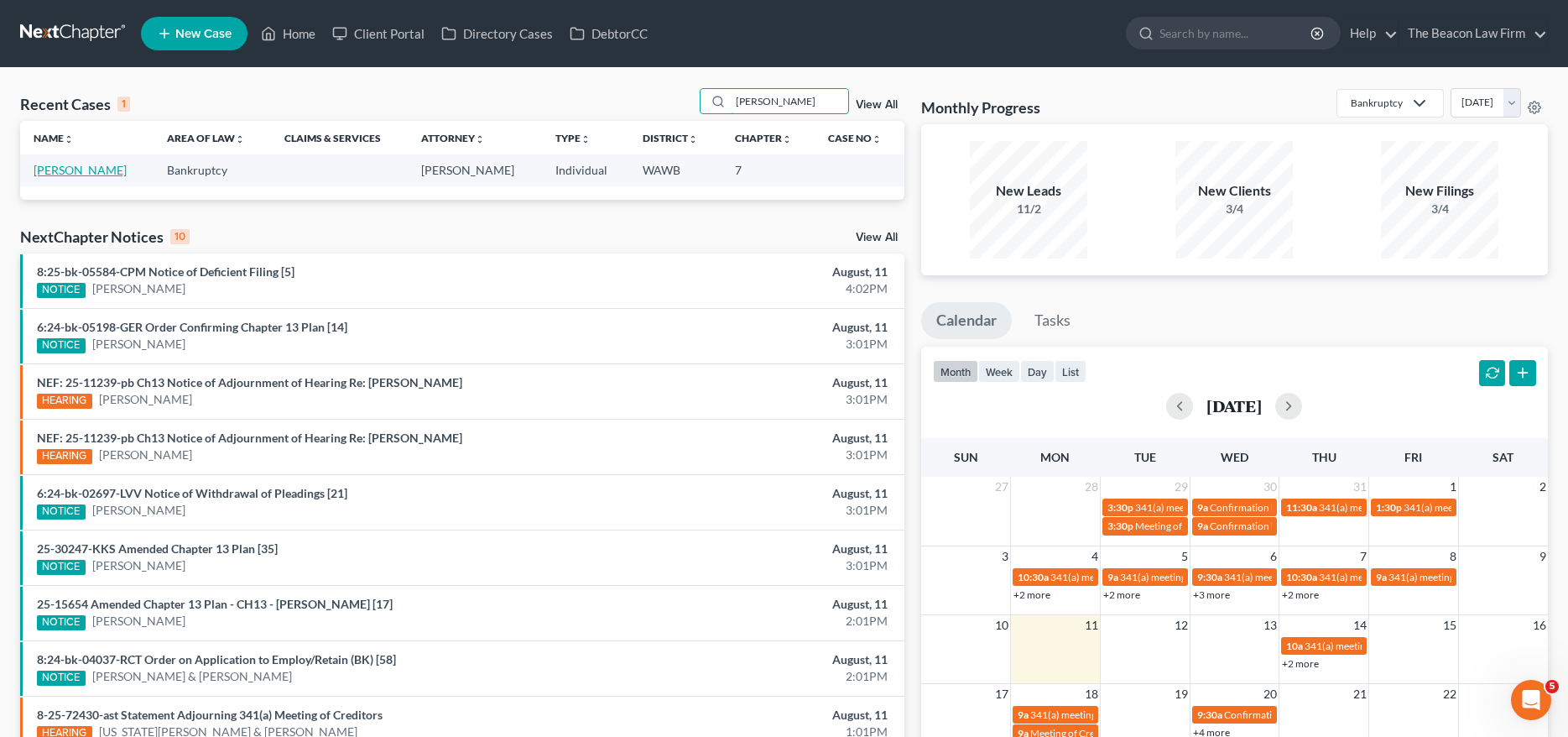
type input "[PERSON_NAME]"
click at [85, 169] on link "[PERSON_NAME]" at bounding box center [80, 170] width 94 height 14
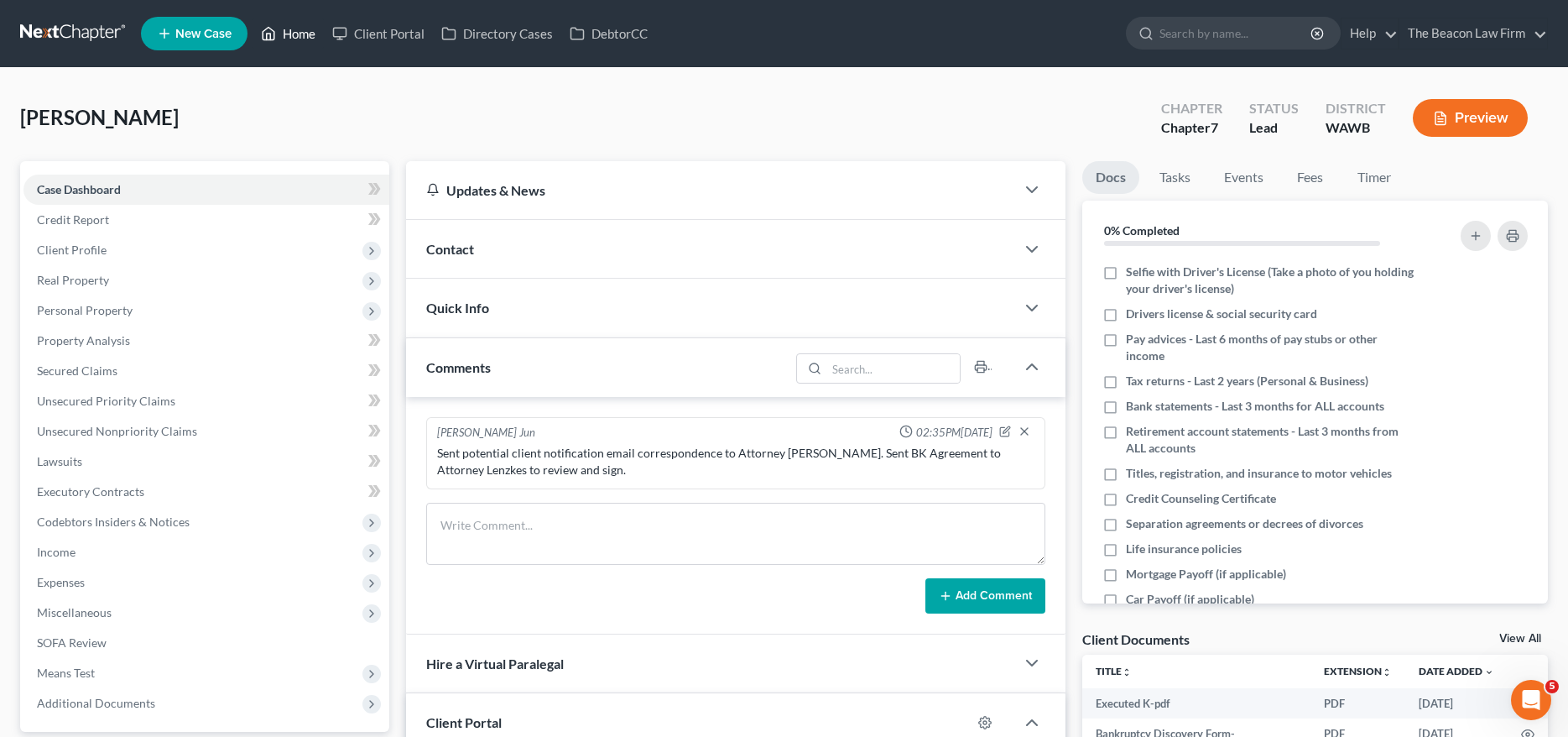
click at [300, 37] on link "Home" at bounding box center [288, 34] width 71 height 30
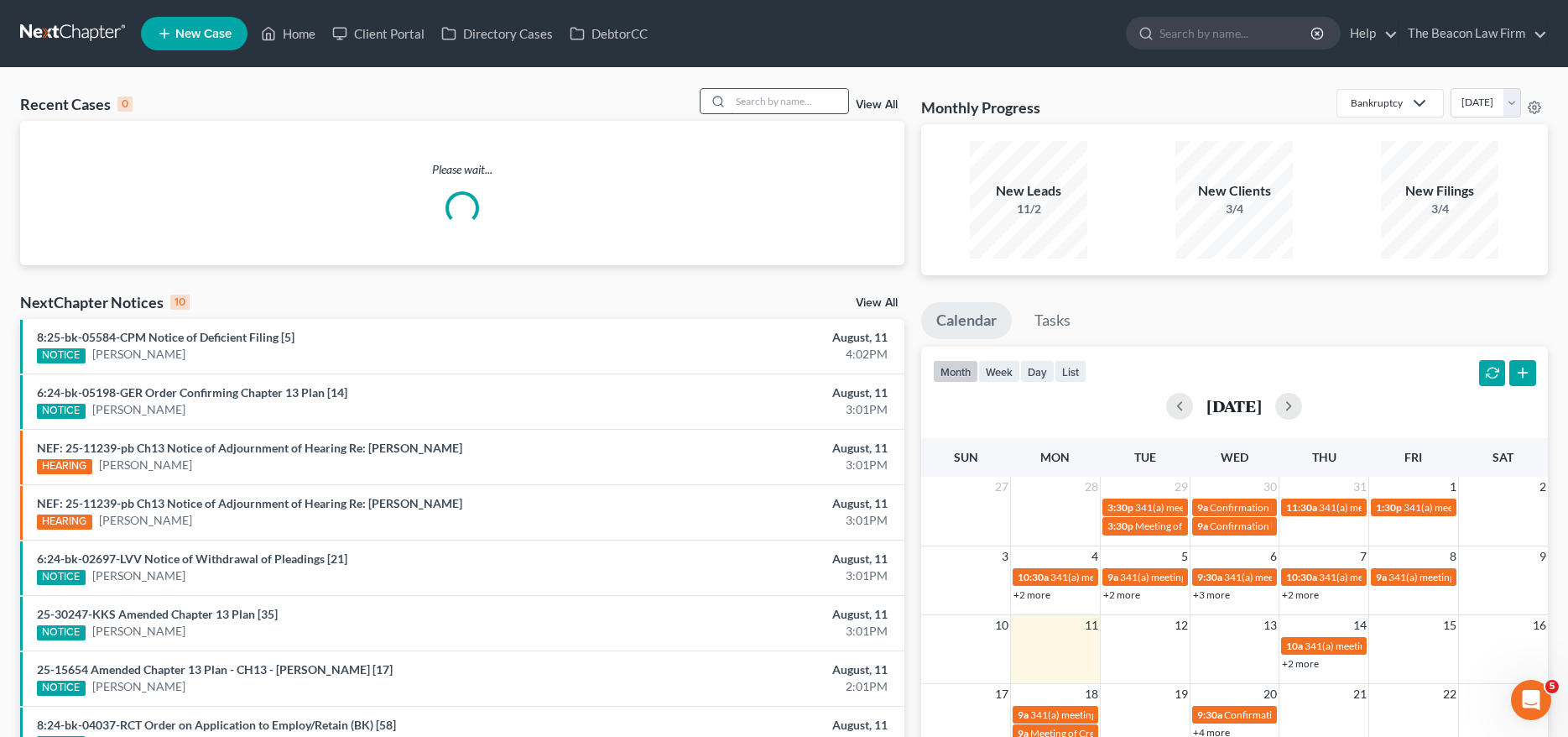
click at [749, 112] on input "search" at bounding box center [789, 101] width 118 height 24
paste input "[PERSON_NAME]"
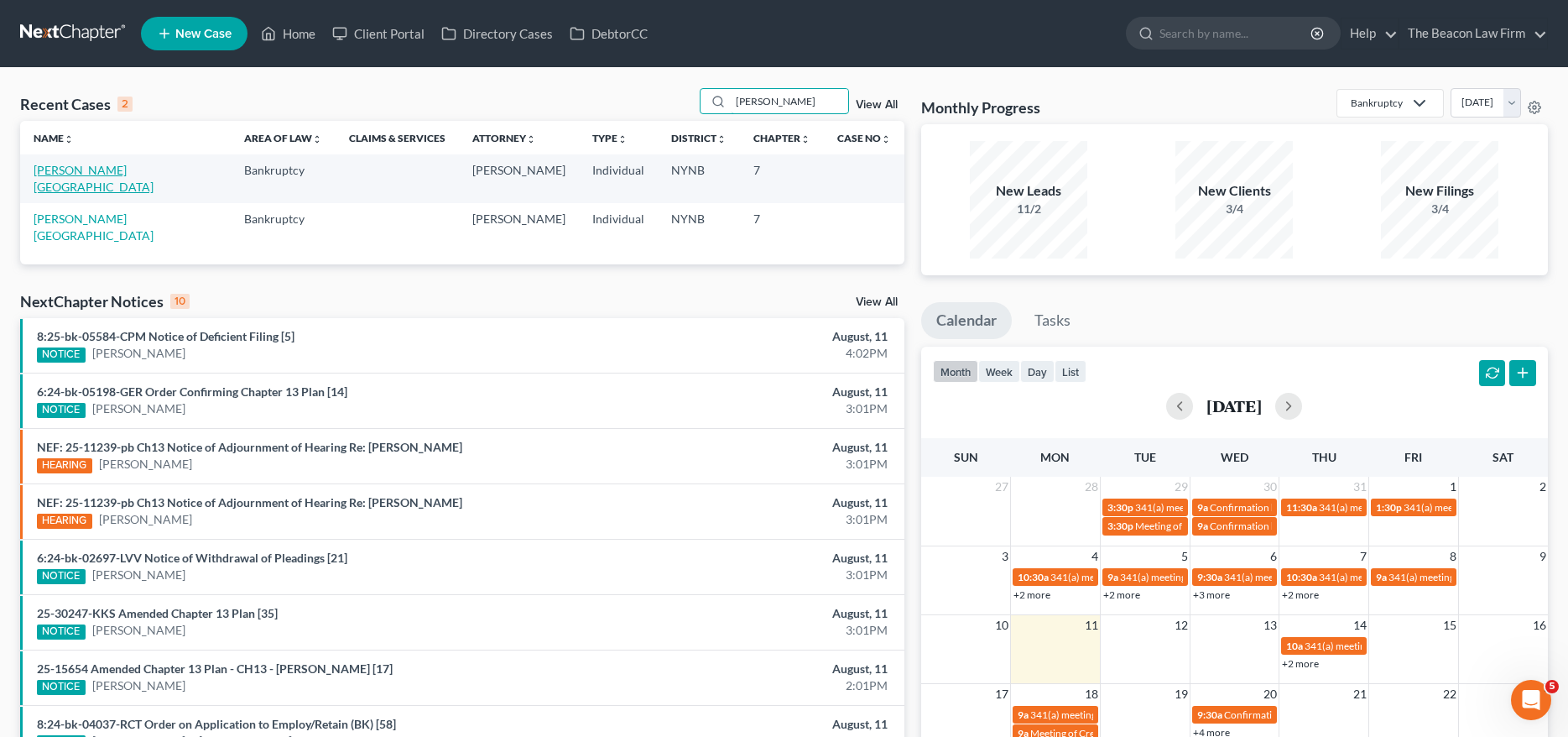
type input "[PERSON_NAME]"
click at [65, 174] on link "[PERSON_NAME][GEOGRAPHIC_DATA]" at bounding box center [94, 178] width 120 height 31
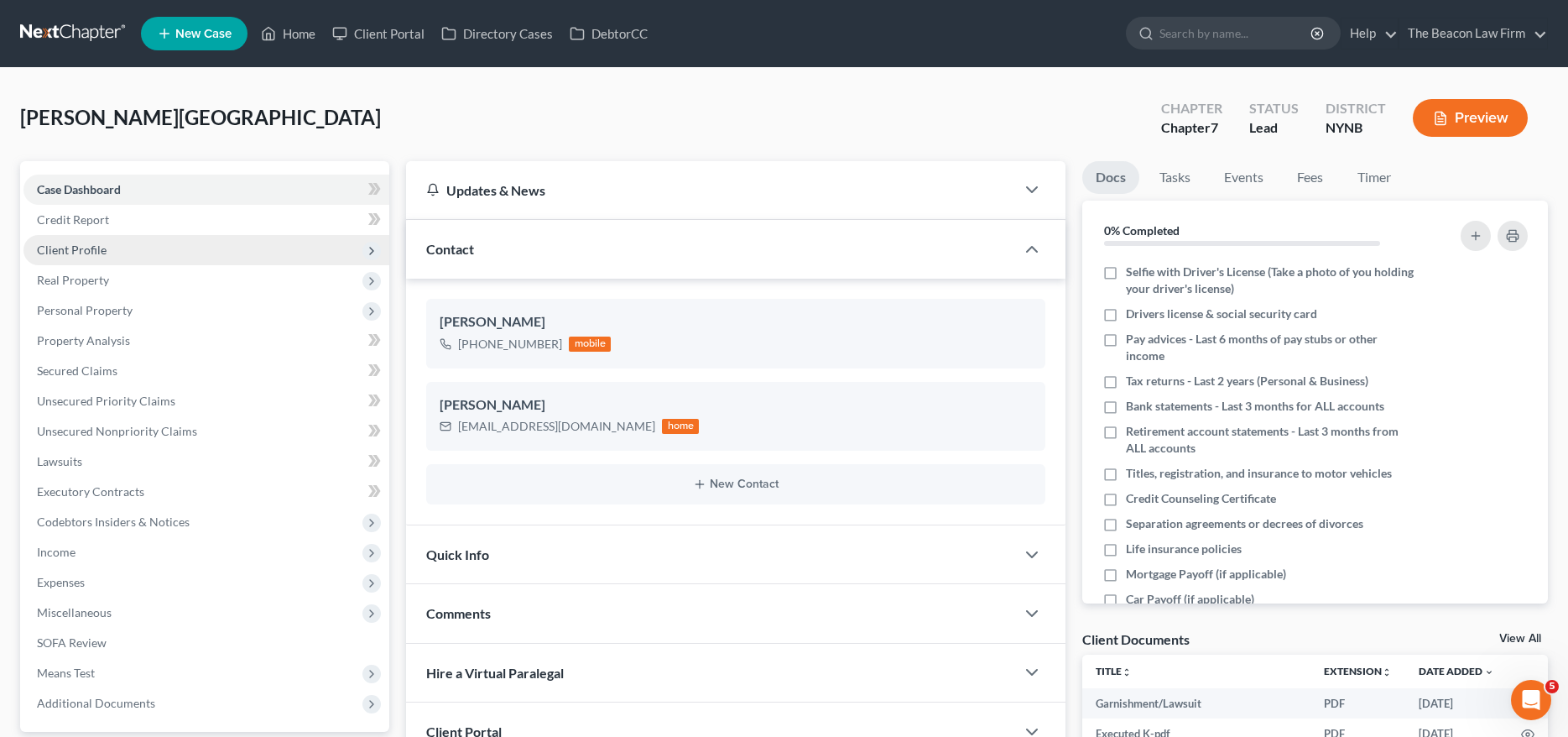
click at [78, 247] on span "Client Profile" at bounding box center [71, 250] width 69 height 14
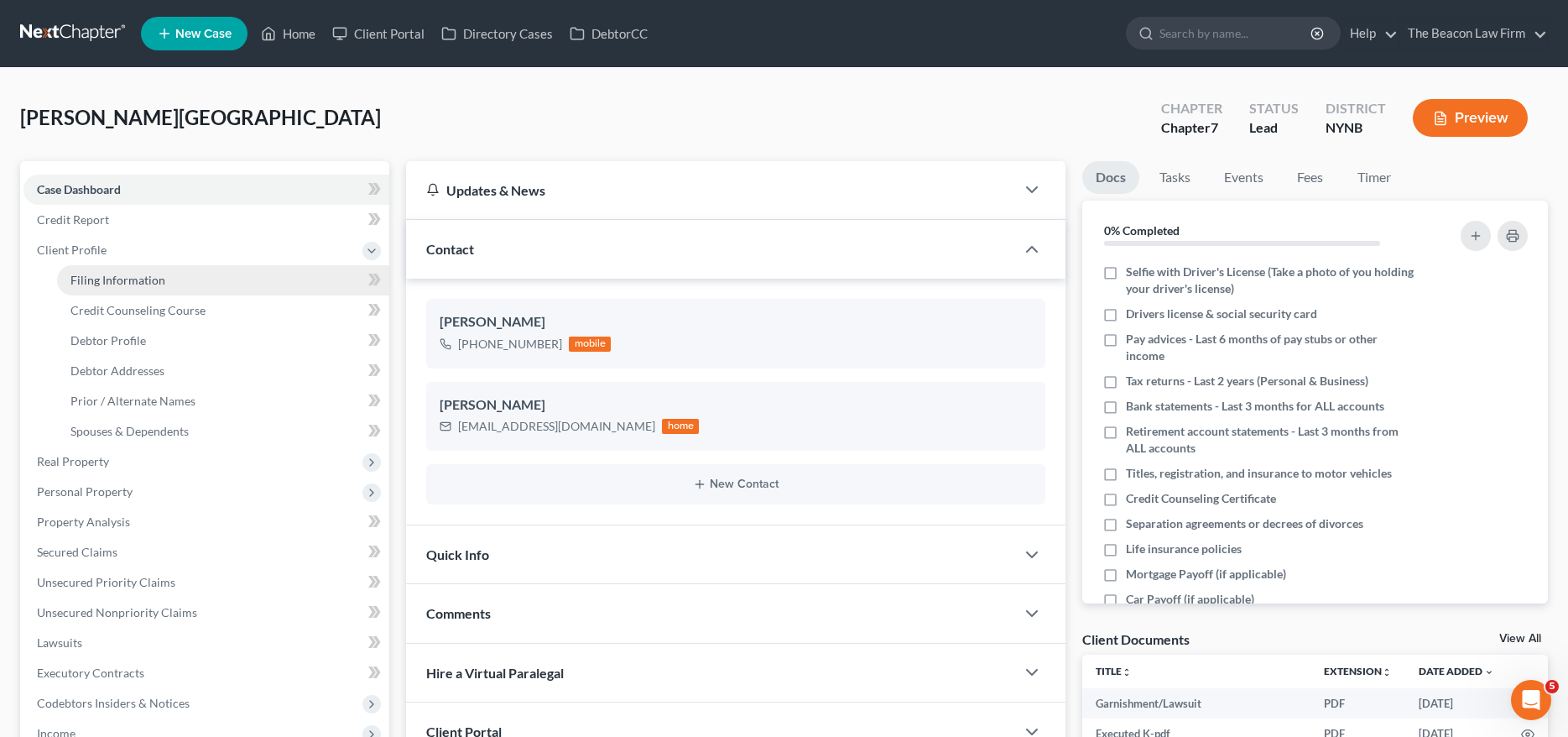
click at [150, 278] on span "Filing Information" at bounding box center [118, 280] width 94 height 14
select select "1"
select select "0"
select select "35"
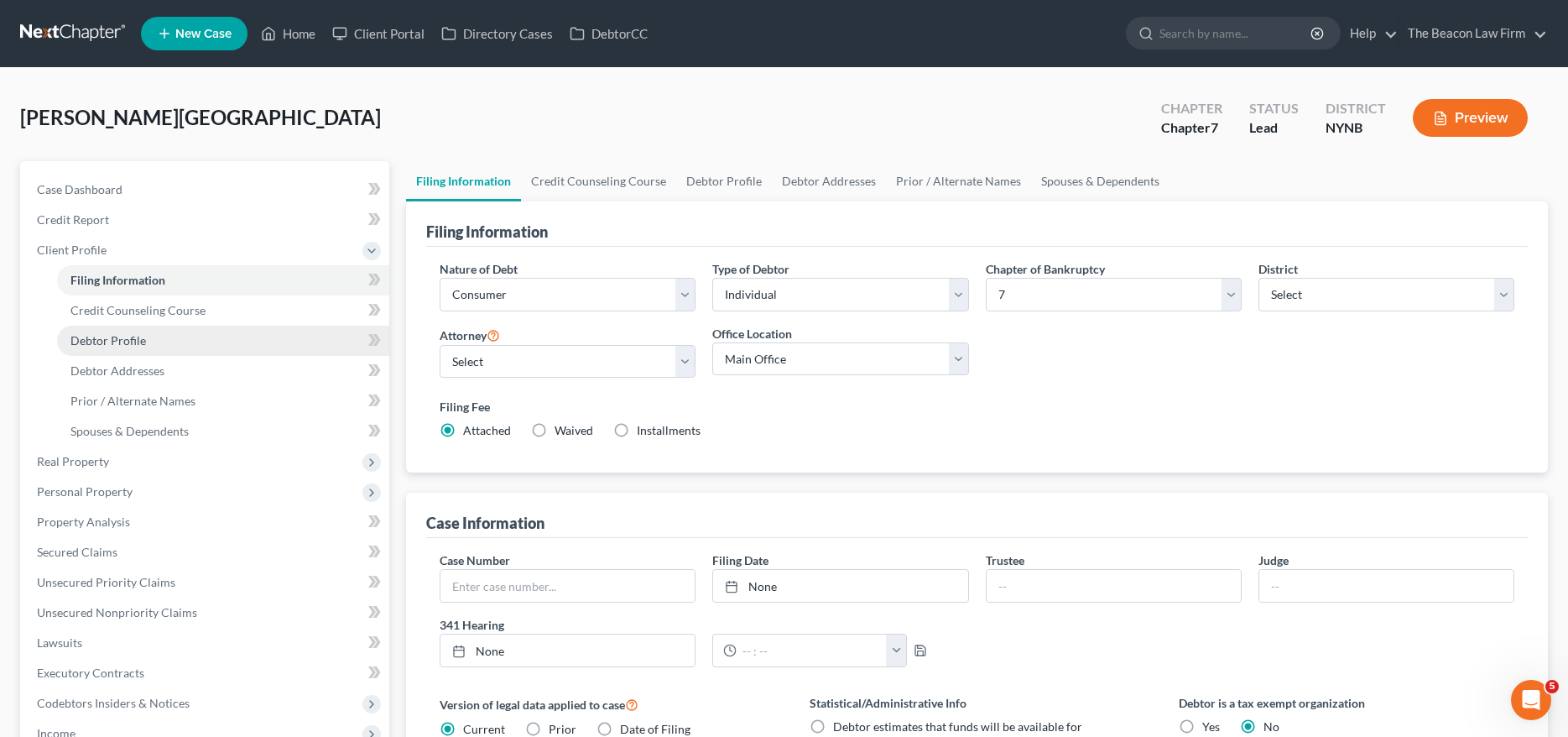
click at [117, 329] on link "Debtor Profile" at bounding box center [223, 340] width 332 height 30
select select "0"
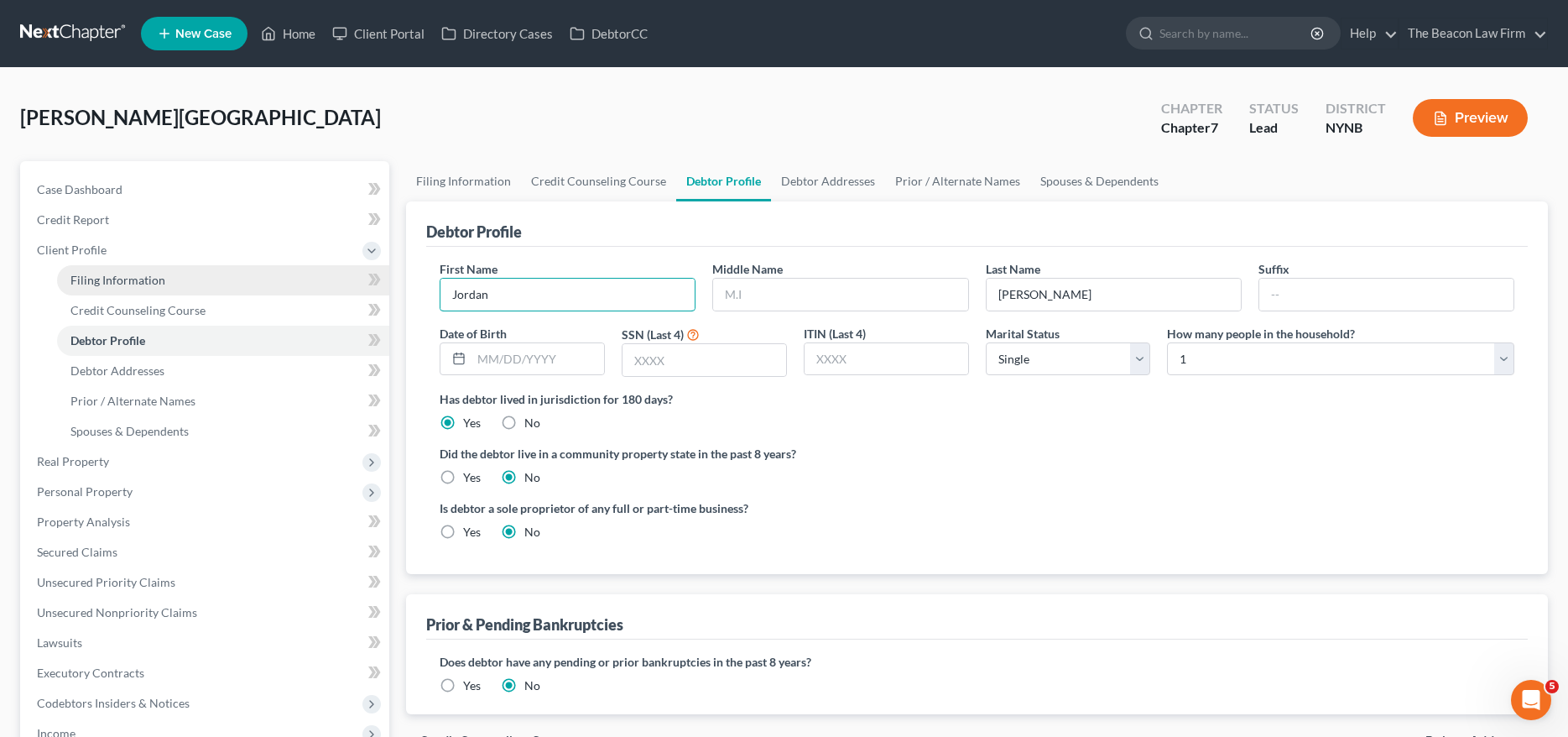
drag, startPoint x: 509, startPoint y: 297, endPoint x: 313, endPoint y: 291, distance: 196.1
drag, startPoint x: 419, startPoint y: 282, endPoint x: 388, endPoint y: 280, distance: 31.1
click at [388, 280] on div "Petition Navigation Case Dashboard Payments Invoices Payments Payments Credit R…" at bounding box center [783, 586] width 1544 height 848
type input "DELETE"
drag, startPoint x: 1035, startPoint y: 298, endPoint x: 882, endPoint y: 297, distance: 153.0
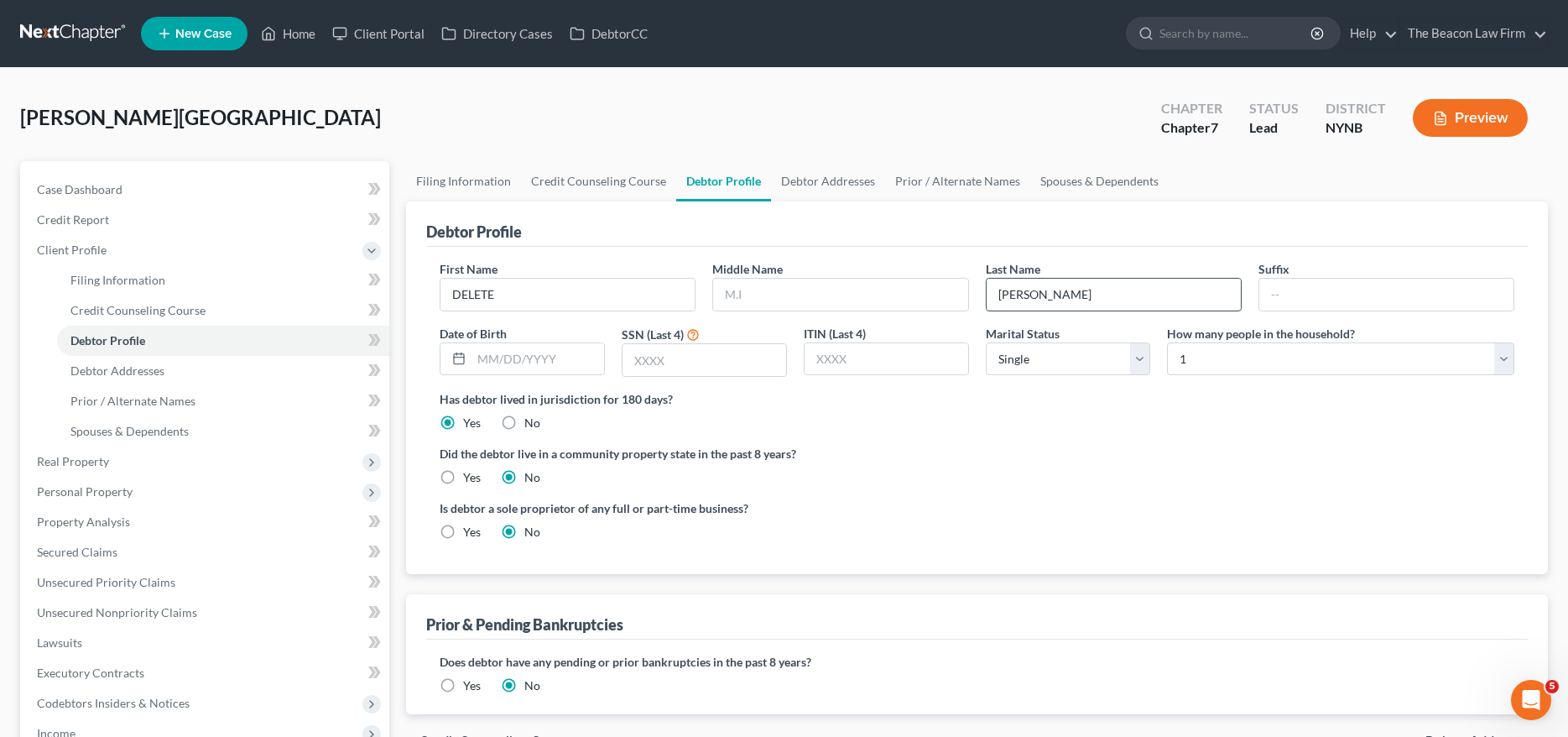
paste input "DELETE"
type input "DELETE"
click at [296, 34] on link "Home" at bounding box center [288, 34] width 71 height 30
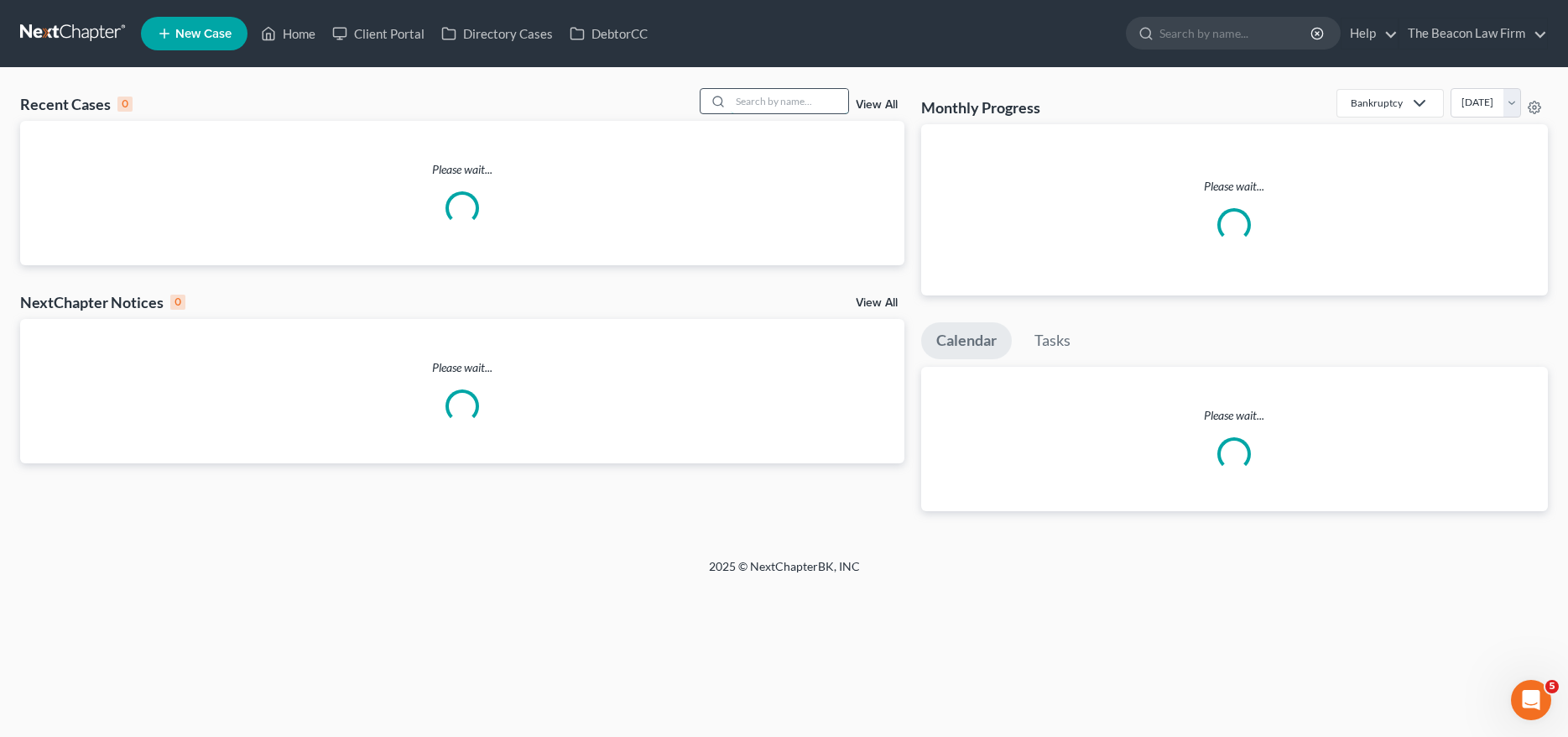
click at [778, 96] on input "search" at bounding box center [789, 101] width 118 height 24
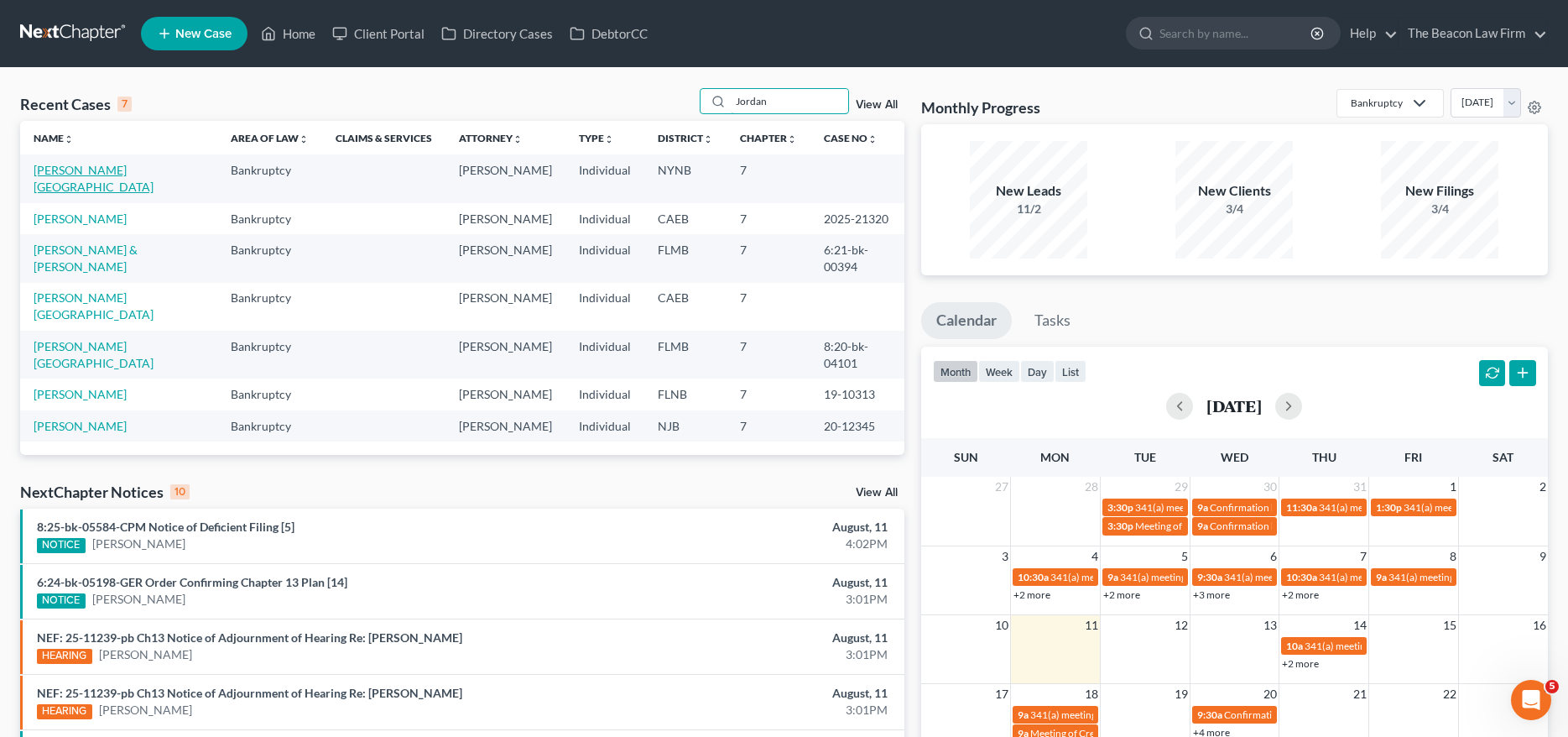
type input "Jordan"
click at [92, 172] on link "[PERSON_NAME][GEOGRAPHIC_DATA]" at bounding box center [94, 178] width 120 height 31
click at [95, 171] on link "[PERSON_NAME][GEOGRAPHIC_DATA]" at bounding box center [94, 178] width 120 height 31
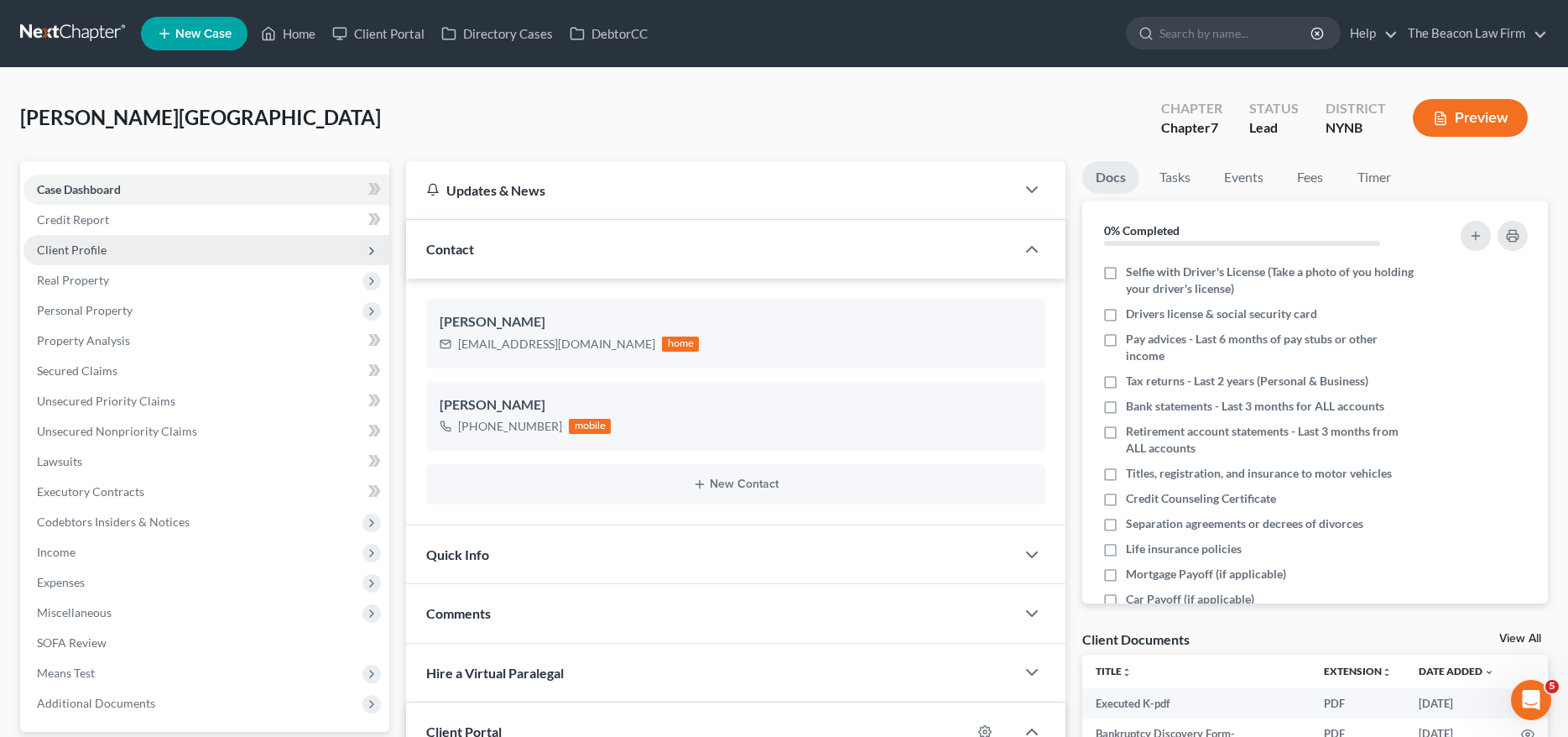
click at [82, 256] on span "Client Profile" at bounding box center [71, 250] width 69 height 14
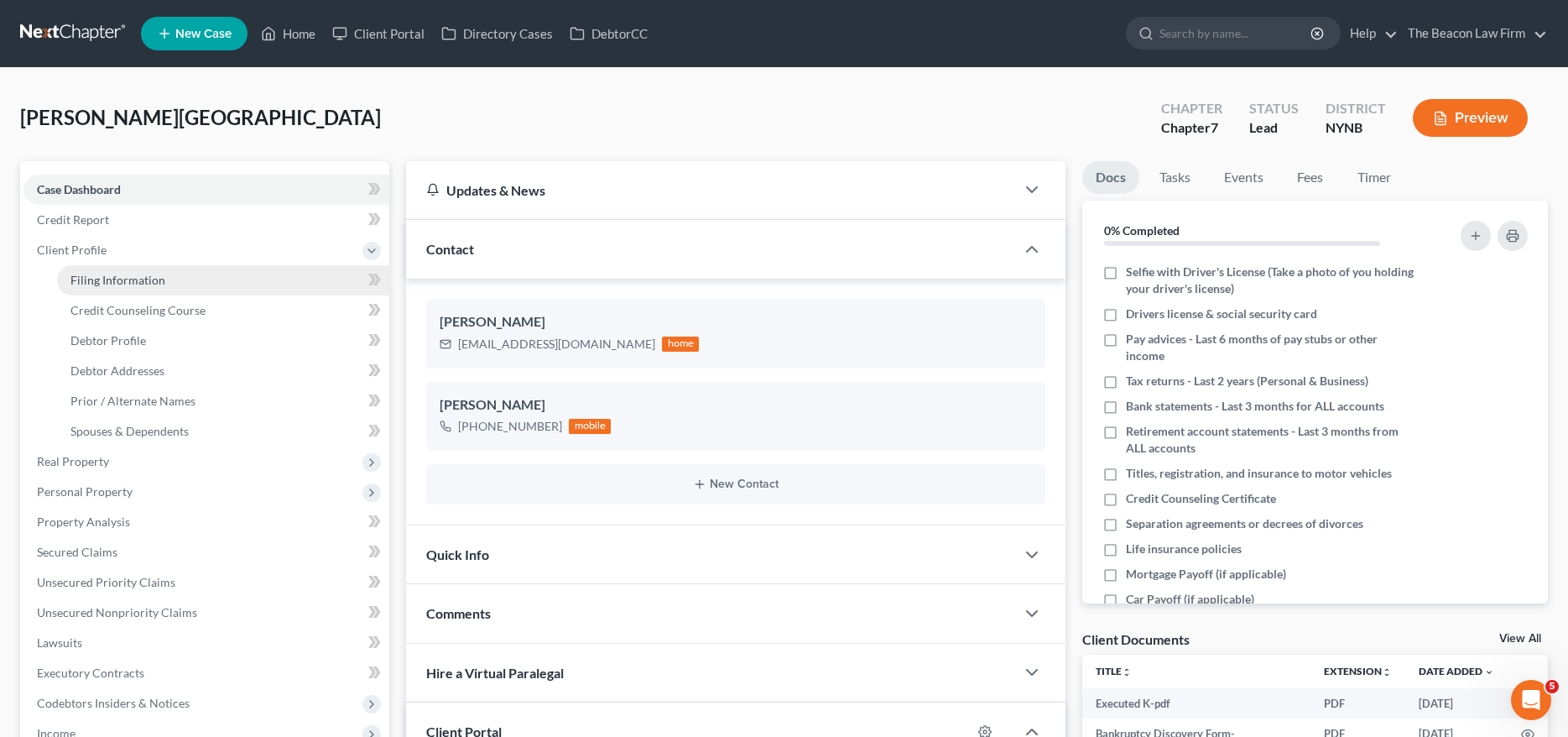
click at [103, 282] on span "Filing Information" at bounding box center [118, 280] width 94 height 14
select select "1"
select select "0"
select select "54"
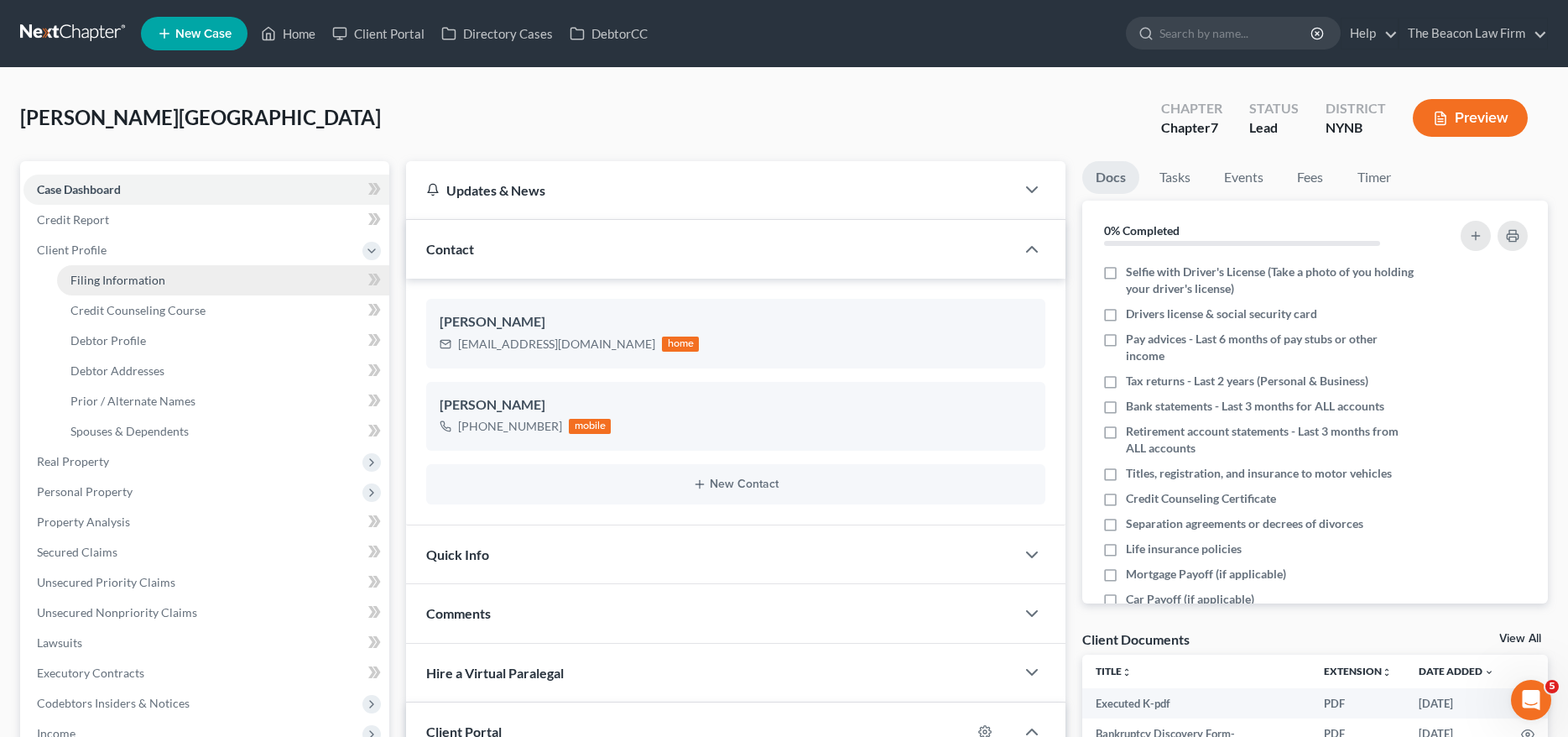
select select "12"
select select "35"
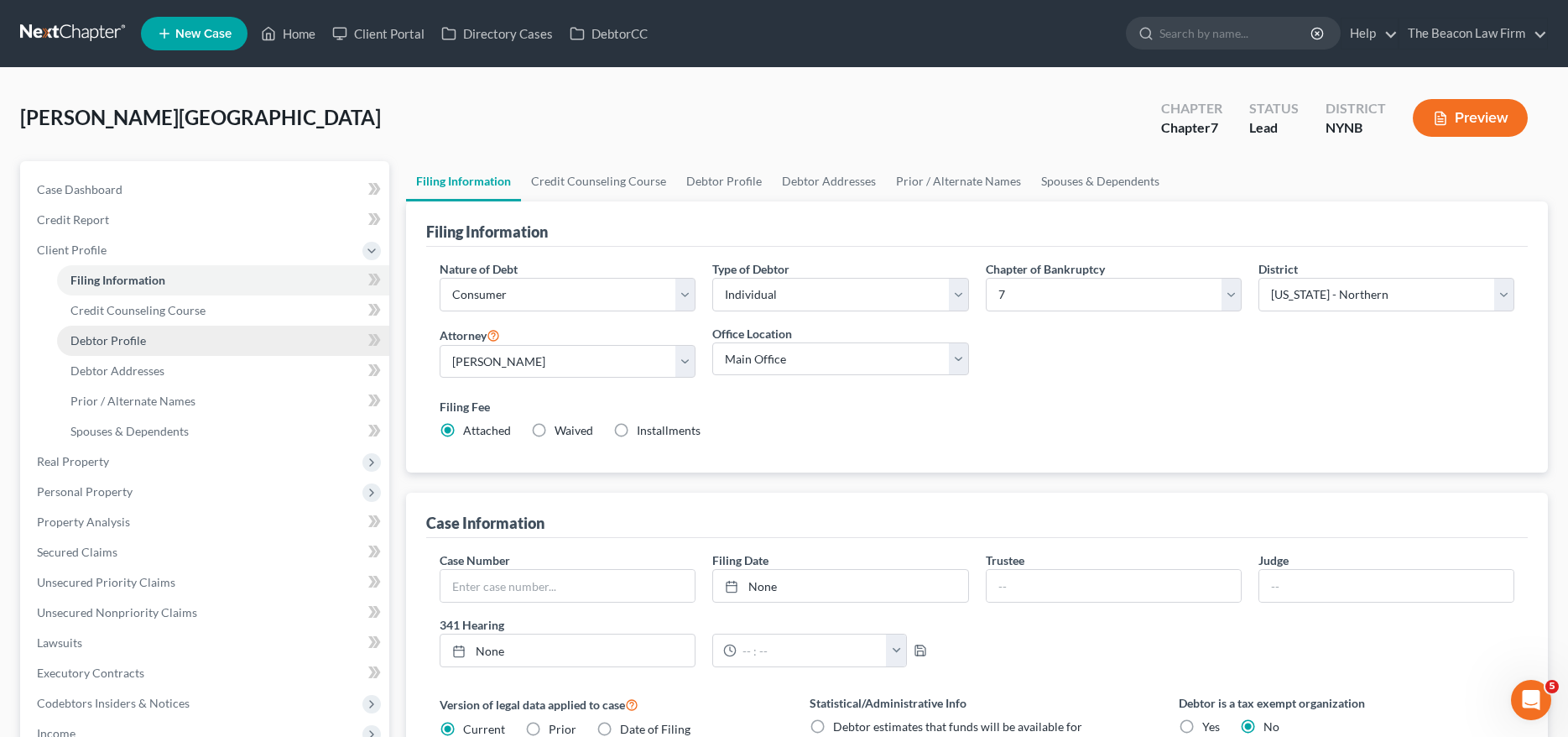
click at [104, 337] on span "Debtor Profile" at bounding box center [108, 340] width 76 height 14
select select "0"
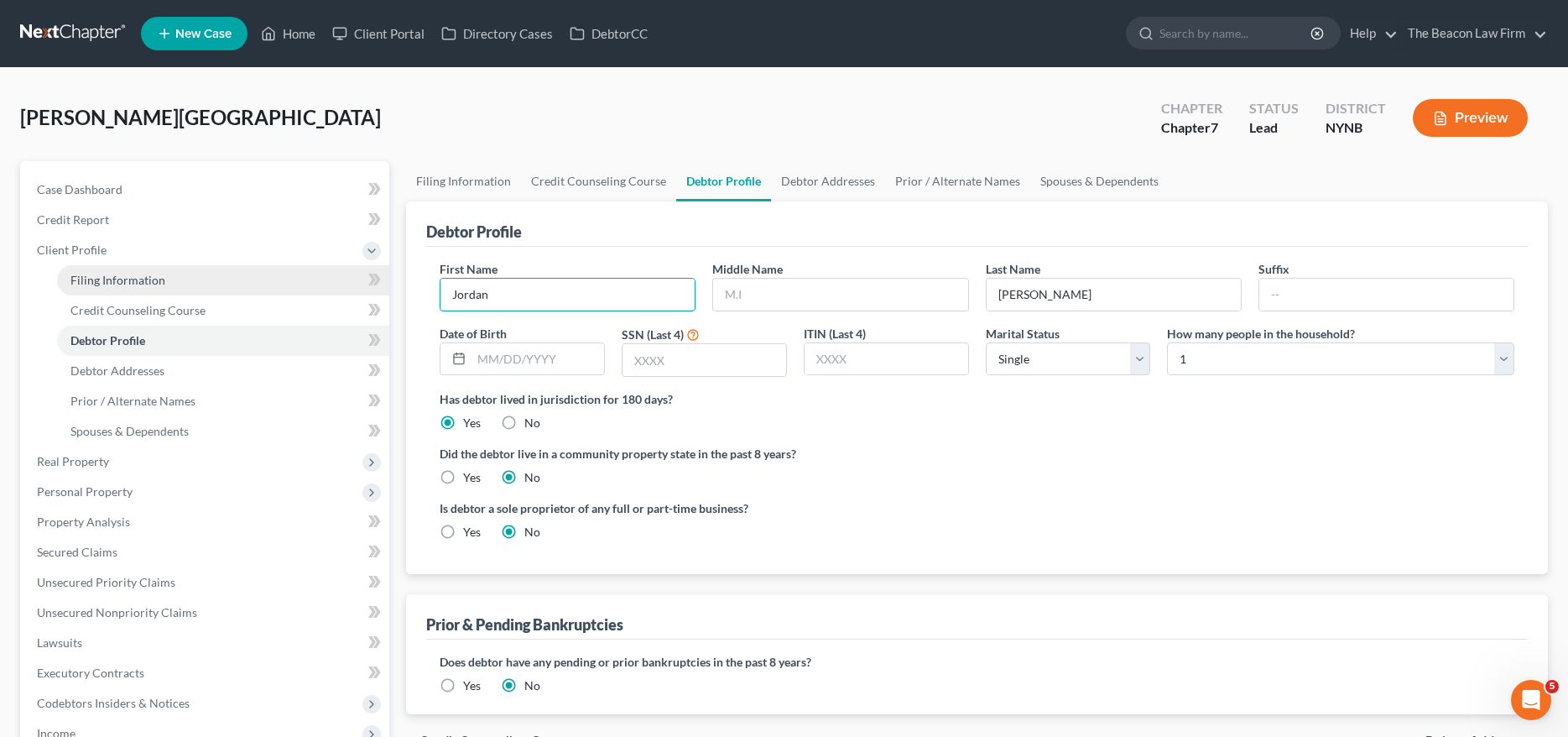
drag, startPoint x: 536, startPoint y: 299, endPoint x: 322, endPoint y: 292, distance: 214.1
paste input "DELETE"
type input "DELETE"
drag, startPoint x: 1091, startPoint y: 299, endPoint x: 859, endPoint y: 299, distance: 232.0
paste input "DELETE"
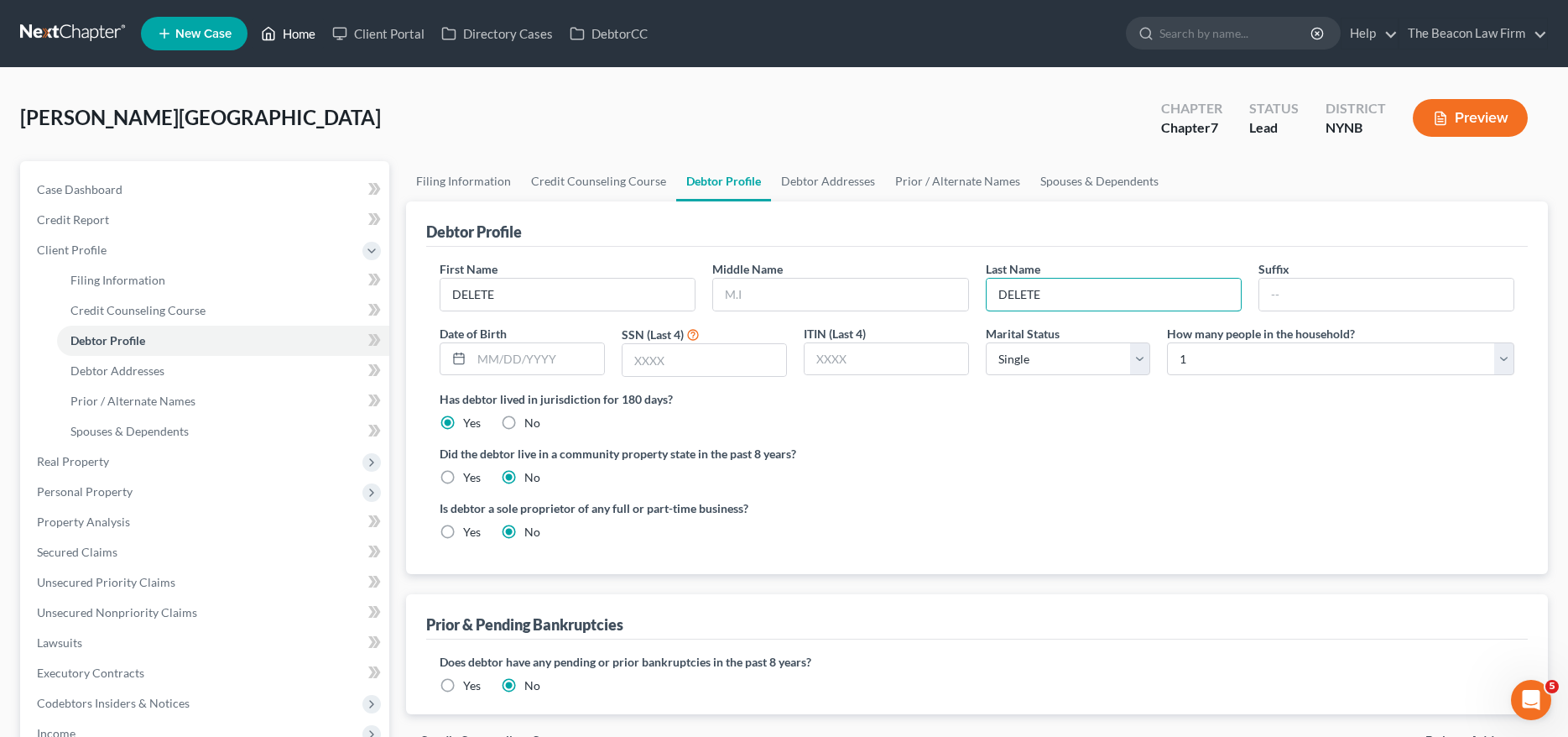
type input "DELETE"
click at [312, 41] on link "Home" at bounding box center [288, 34] width 71 height 30
